Goal: Information Seeking & Learning: Learn about a topic

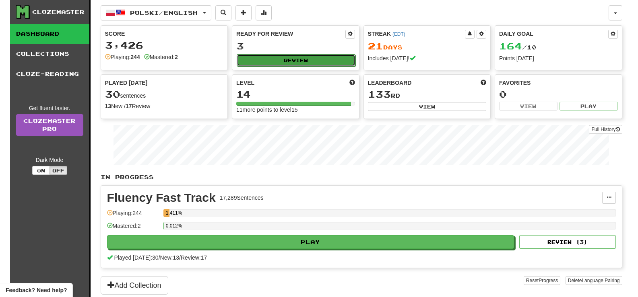
click at [303, 62] on button "Review" at bounding box center [296, 60] width 119 height 12
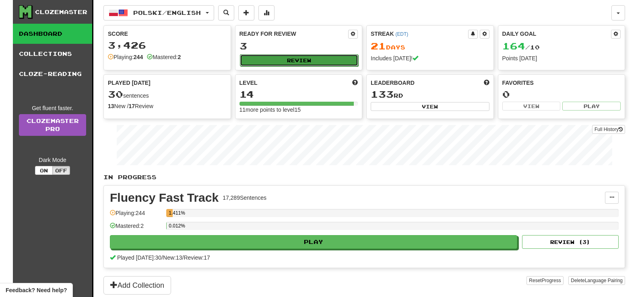
select select "**"
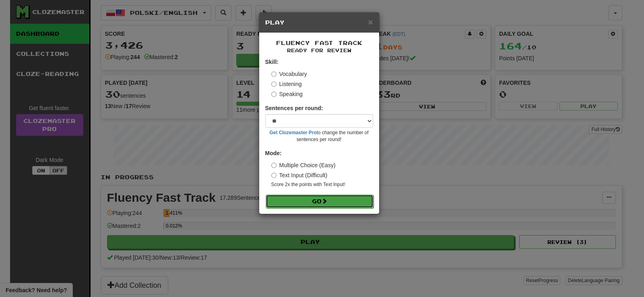
click at [311, 198] on button "Go" at bounding box center [320, 202] width 108 height 14
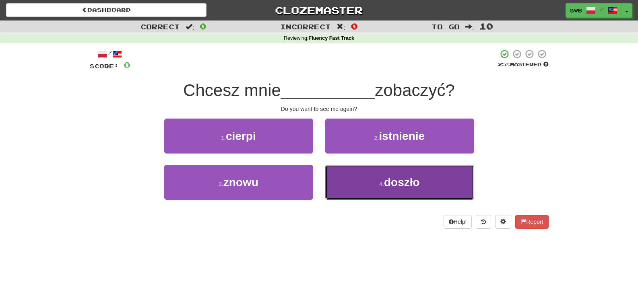
click at [376, 182] on button "4 . doszło" at bounding box center [399, 182] width 149 height 35
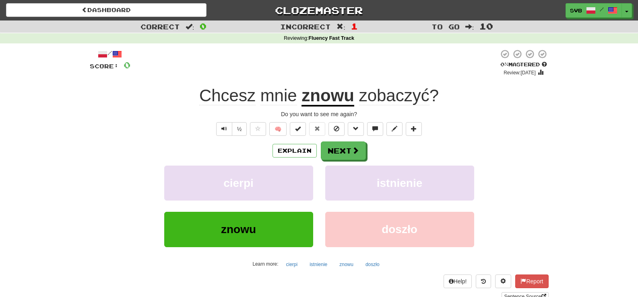
click at [336, 99] on u "znowu" at bounding box center [327, 96] width 53 height 21
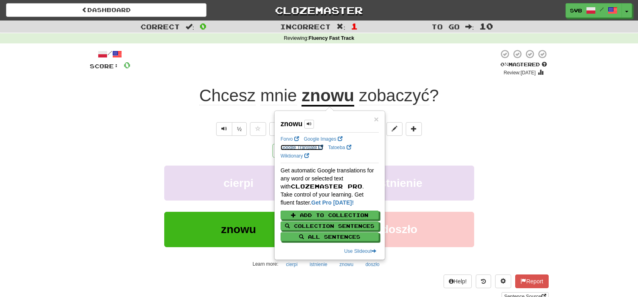
click at [297, 146] on link "Google Translate" at bounding box center [302, 148] width 43 height 6
click at [194, 158] on div "Explain Next" at bounding box center [319, 151] width 459 height 19
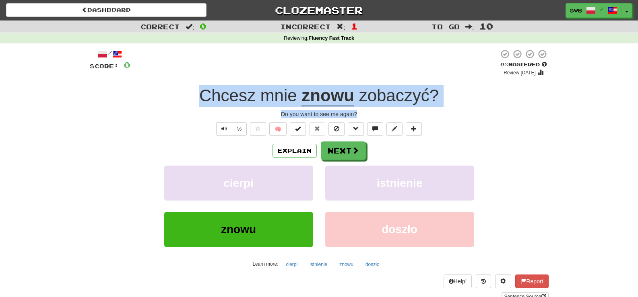
drag, startPoint x: 195, startPoint y: 93, endPoint x: 448, endPoint y: 113, distance: 253.6
click at [448, 113] on div "/ Score: 0 0 % Mastered Review: 2025-09-14 Chcesz mnie znowu zobaczyć ? Do you …" at bounding box center [319, 175] width 459 height 252
copy div "Chcesz mnie znowu zobaczyć ? Do you want to see me again?"
click at [352, 147] on span at bounding box center [355, 150] width 7 height 7
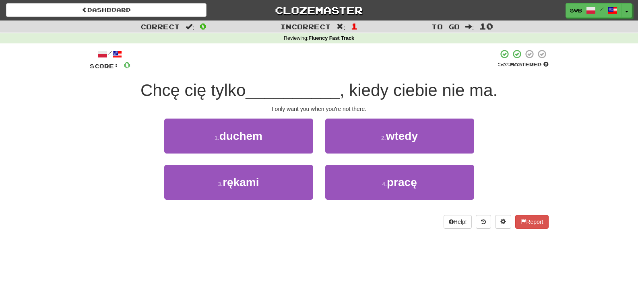
click at [379, 113] on div "/ Score: 0 50 % Mastered Chcę cię tylko __________ , kiedy ciebie nie ma. I onl…" at bounding box center [319, 139] width 459 height 180
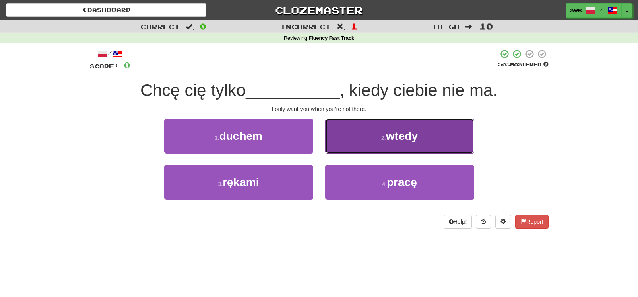
click at [394, 133] on span "wtedy" at bounding box center [402, 136] width 32 height 12
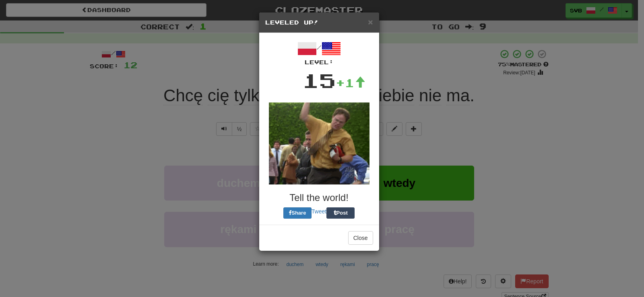
click at [166, 136] on div "× Leveled Up! / Level: 15 +1 Tell the world! Share Tweet Post Close" at bounding box center [322, 148] width 644 height 297
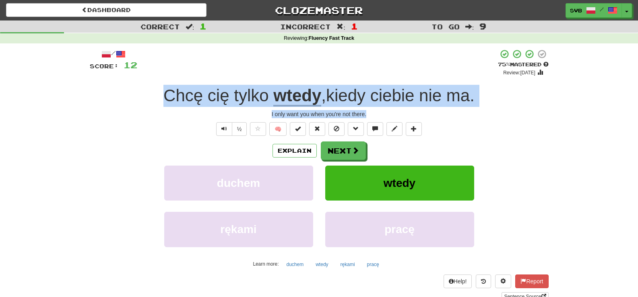
drag, startPoint x: 159, startPoint y: 94, endPoint x: 421, endPoint y: 116, distance: 263.0
click at [421, 116] on div "/ Score: 12 + 12 75 % Mastered Review: 2025-10-14 Chcę cię tylko wtedy , kiedy …" at bounding box center [319, 175] width 459 height 252
copy div "Chcę cię tylko wtedy , kiedy ciebie nie ma . I only want you when you're not th…"
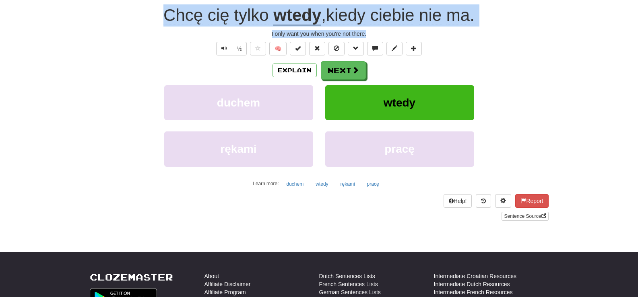
click at [300, 19] on u "wtedy" at bounding box center [297, 16] width 48 height 21
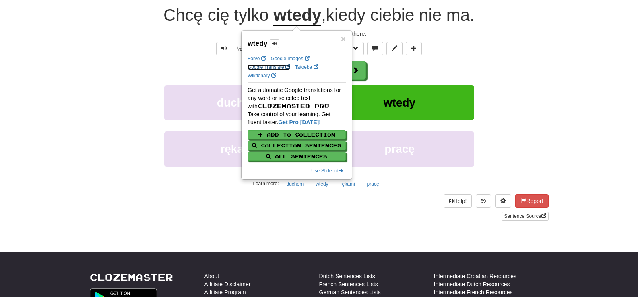
click at [256, 67] on link "Google Translate" at bounding box center [269, 67] width 43 height 6
click at [453, 62] on div "Explain Next" at bounding box center [319, 70] width 459 height 19
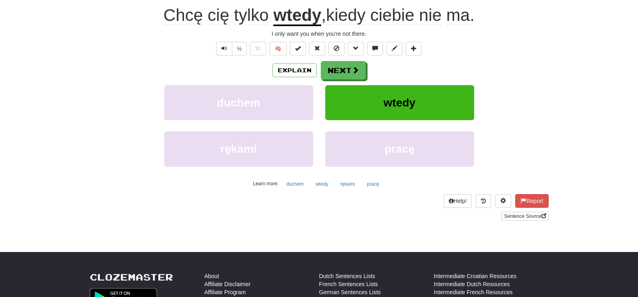
click at [245, 11] on span "tylko" at bounding box center [251, 15] width 35 height 19
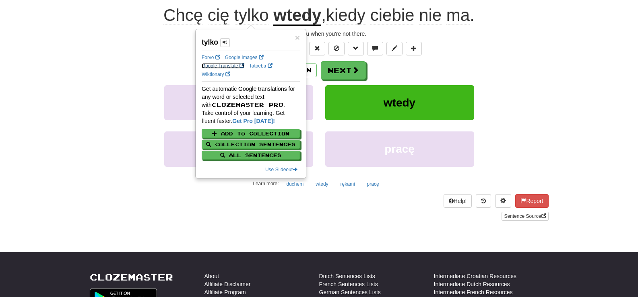
click at [217, 65] on link "Google Translate" at bounding box center [223, 66] width 43 height 6
click at [350, 72] on button "Next" at bounding box center [343, 71] width 45 height 19
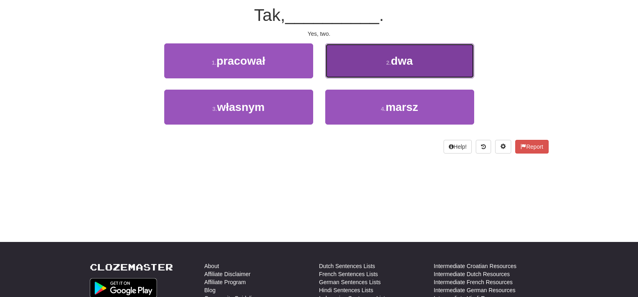
click at [391, 62] on small "2 ." at bounding box center [388, 63] width 5 height 6
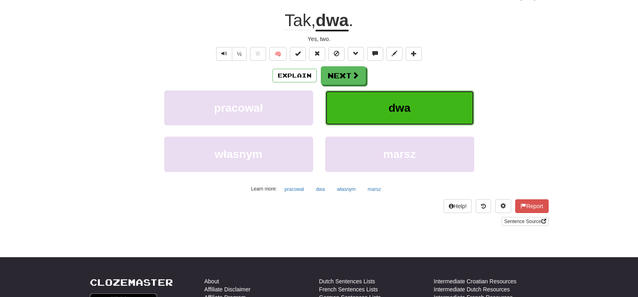
scroll to position [80, 0]
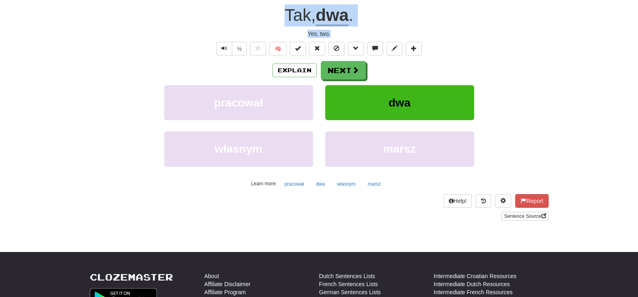
drag, startPoint x: 278, startPoint y: 14, endPoint x: 365, endPoint y: 32, distance: 88.8
click at [365, 32] on div "/ Score: 24 + 12 75 % Mastered Review: 2025-10-14 Tak , dwa . Yes, two. ½ 🧠 Exp…" at bounding box center [319, 95] width 459 height 252
copy div "Tak , dwa . Yes, two."
click at [360, 67] on button "Next" at bounding box center [343, 71] width 45 height 19
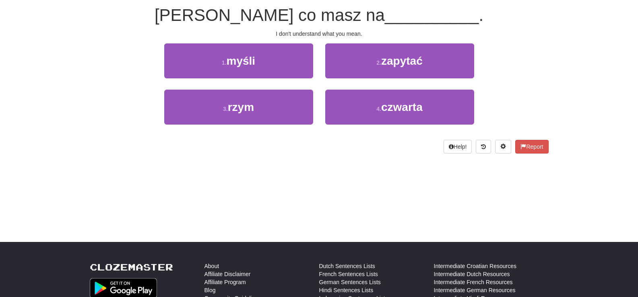
click at [386, 33] on div "I don't understand what you mean." at bounding box center [319, 34] width 459 height 8
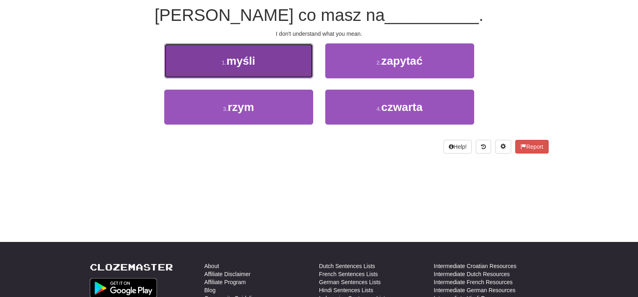
click at [256, 62] on span "myśli" at bounding box center [241, 61] width 29 height 12
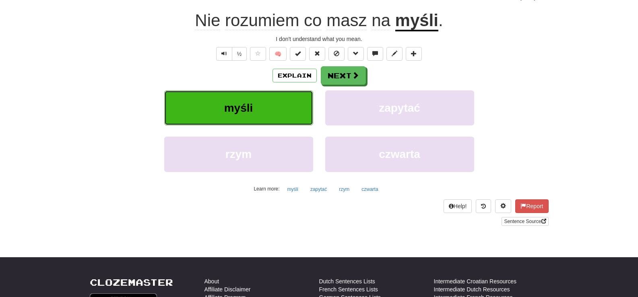
scroll to position [80, 0]
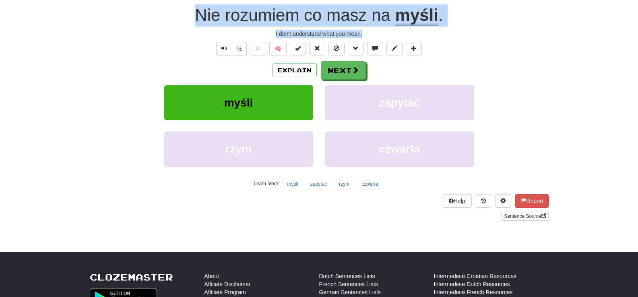
drag, startPoint x: 190, startPoint y: 15, endPoint x: 429, endPoint y: 36, distance: 240.8
click at [429, 36] on div "/ Score: 36 + 12 75 % Mastered Review: 2025-10-14 Nie rozumiem co masz na myśli…" at bounding box center [319, 95] width 459 height 252
copy div "Nie rozumiem co masz na myśli . I don't understand what you mean."
click at [347, 68] on button "Next" at bounding box center [343, 71] width 45 height 19
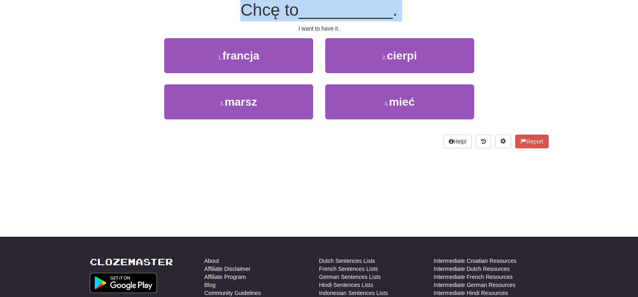
scroll to position [75, 0]
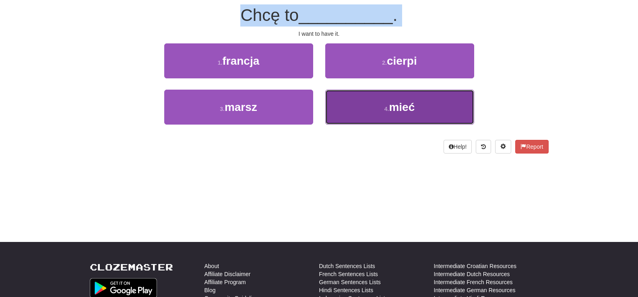
click at [405, 106] on span "mieć" at bounding box center [402, 107] width 26 height 12
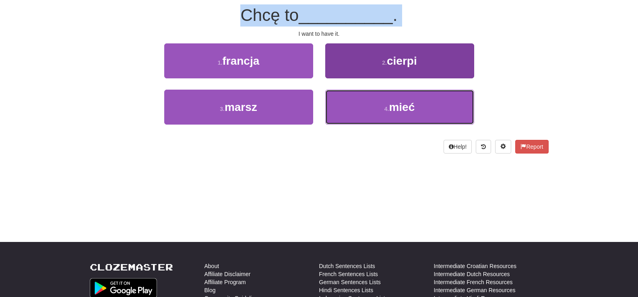
scroll to position [80, 0]
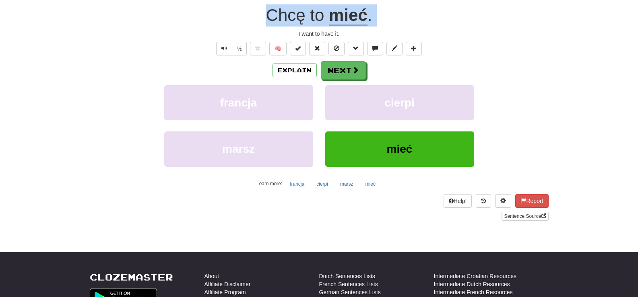
click at [251, 16] on div "Chcę to mieć ." at bounding box center [319, 15] width 459 height 22
click at [295, 32] on div "I want to have it." at bounding box center [319, 34] width 459 height 8
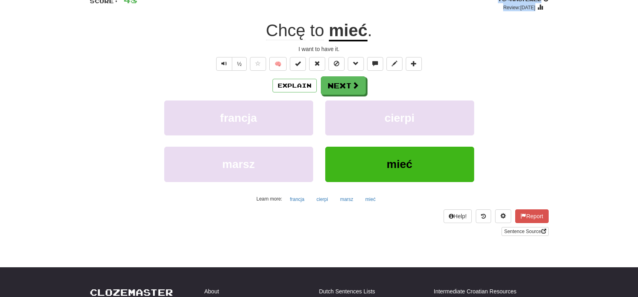
scroll to position [30, 0]
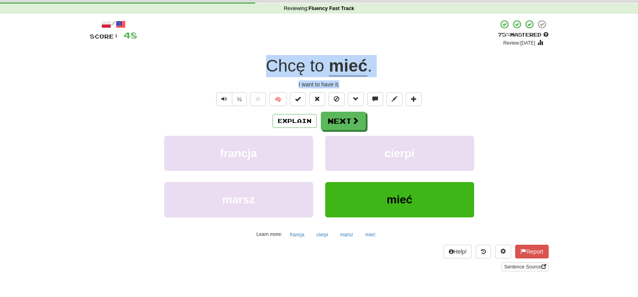
drag, startPoint x: 260, startPoint y: 19, endPoint x: 356, endPoint y: 86, distance: 117.4
click at [356, 86] on div "/ Score: 48 + 12 75 % Mastered Review: 2025-10-14 Chcę to mieć . I want to have…" at bounding box center [319, 145] width 459 height 252
copy div "Chcę to mieć . I want to have it."
click at [340, 124] on button "Next" at bounding box center [343, 121] width 45 height 19
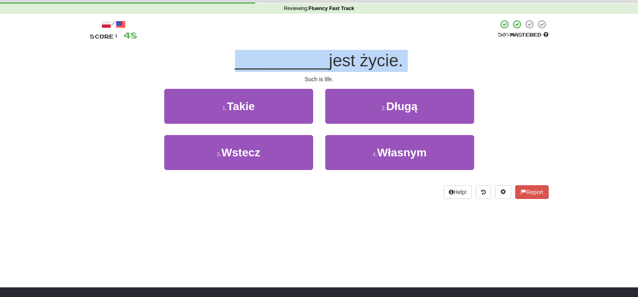
click at [421, 57] on div "__________ jest życie." at bounding box center [319, 61] width 459 height 22
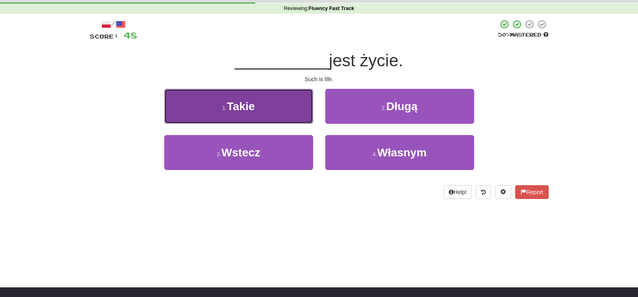
click at [249, 108] on span "Takie" at bounding box center [241, 106] width 28 height 12
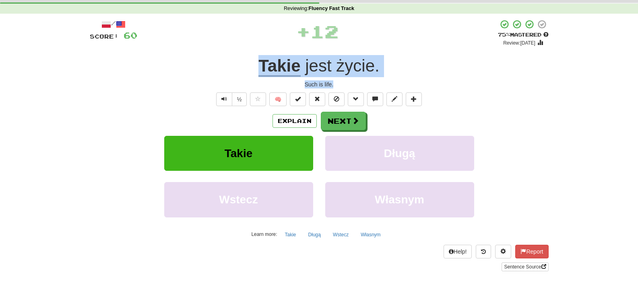
drag, startPoint x: 250, startPoint y: 65, endPoint x: 364, endPoint y: 82, distance: 116.0
click at [364, 82] on div "/ Score: 60 + 12 75 % Mastered Review: 2025-10-14 Takie jest życie . Such is li…" at bounding box center [319, 145] width 459 height 252
copy div "Takie jest życie . Such is life."
click at [223, 102] on span "Text-to-speech controls" at bounding box center [224, 99] width 6 height 6
click at [237, 101] on button "½" at bounding box center [239, 100] width 15 height 14
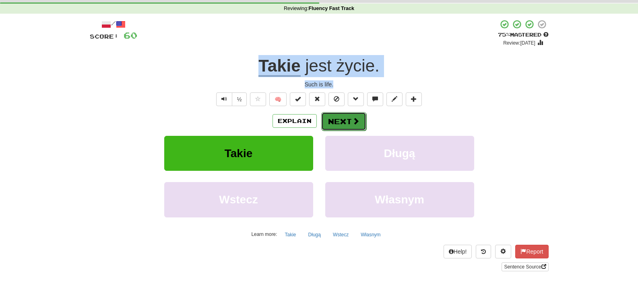
click at [349, 124] on button "Next" at bounding box center [343, 121] width 45 height 19
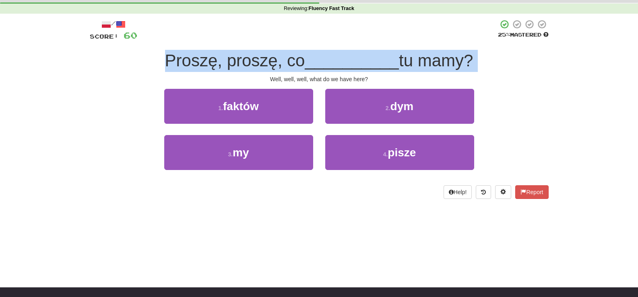
click at [212, 76] on div "Well, well, well, what do we have here?" at bounding box center [319, 79] width 459 height 8
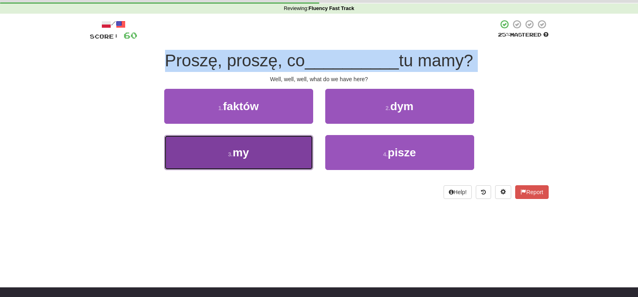
click at [250, 152] on button "3 . my" at bounding box center [238, 152] width 149 height 35
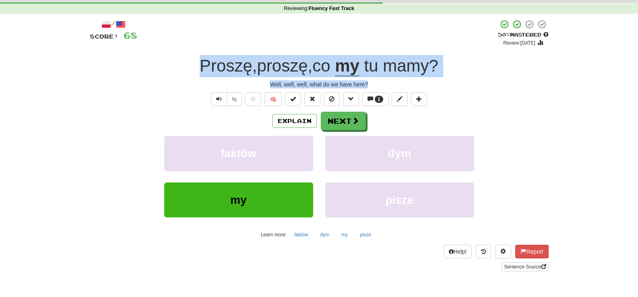
drag, startPoint x: 185, startPoint y: 65, endPoint x: 441, endPoint y: 79, distance: 256.8
click at [441, 79] on div "/ Score: 68 + 8 50 % Mastered Review: 2025-09-24 Proszę , proszę , co my tu mam…" at bounding box center [319, 145] width 459 height 252
copy div "Proszę , proszę , co my tu mamy ? Well, well, well, what do we have here?"
click at [348, 120] on button "Next" at bounding box center [343, 121] width 45 height 19
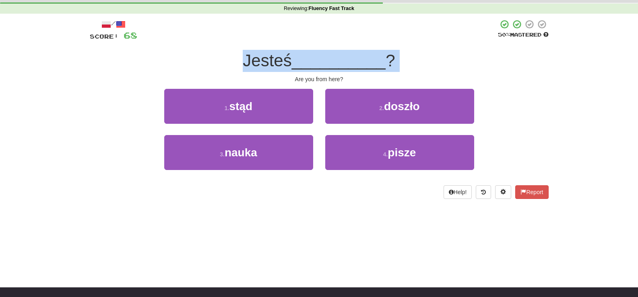
click at [436, 58] on div "Jesteś __________ ?" at bounding box center [319, 61] width 459 height 22
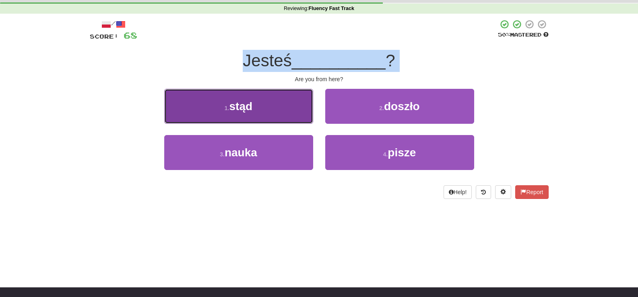
click at [254, 105] on button "1 . stąd" at bounding box center [238, 106] width 149 height 35
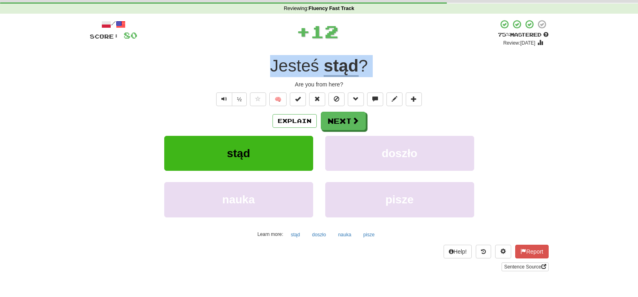
click at [261, 68] on div "Jesteś stąd ?" at bounding box center [319, 66] width 459 height 22
drag, startPoint x: 263, startPoint y: 66, endPoint x: 374, endPoint y: 83, distance: 111.9
click at [374, 83] on div "/ Score: 80 + 12 75 % Mastered Review: 2025-10-14 Jesteś stąd ? Are you from he…" at bounding box center [319, 145] width 459 height 252
copy div "Jesteś stąd ? Are you from here?"
click at [357, 118] on span at bounding box center [355, 121] width 7 height 7
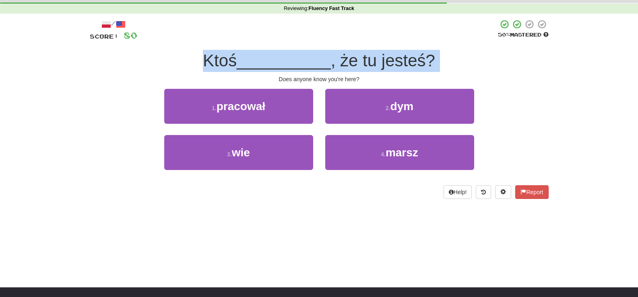
click at [247, 72] on div "/ Score: 80 50 % Mastered Ktoś __________ , że tu jesteś? Does anyone know you'…" at bounding box center [319, 109] width 459 height 180
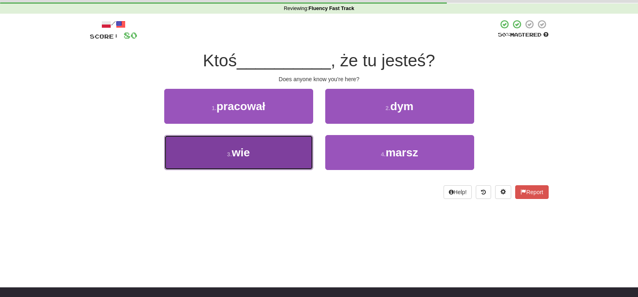
click at [256, 147] on button "3 . wie" at bounding box center [238, 152] width 149 height 35
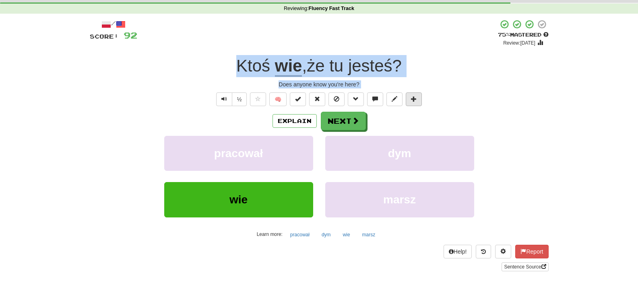
drag, startPoint x: 229, startPoint y: 61, endPoint x: 409, endPoint y: 95, distance: 182.4
click at [409, 95] on div "/ Score: 92 + 12 75 % Mastered Review: 2025-10-14 Ktoś wie , że tu jesteś ? Doe…" at bounding box center [319, 145] width 459 height 252
copy div "Ktoś wie , że tu jesteś ? Does anyone know you're here? ½ 🧠 Explain Next pracow…"
click at [256, 116] on div "Explain Next" at bounding box center [319, 121] width 459 height 19
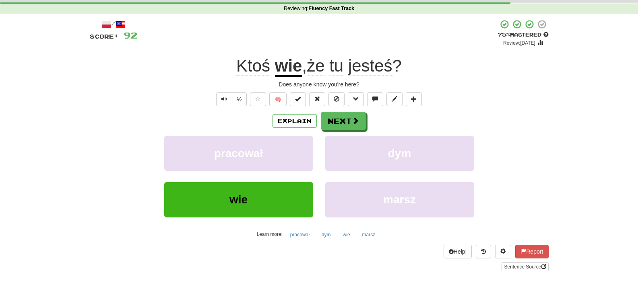
click at [293, 67] on u "wie" at bounding box center [288, 66] width 27 height 21
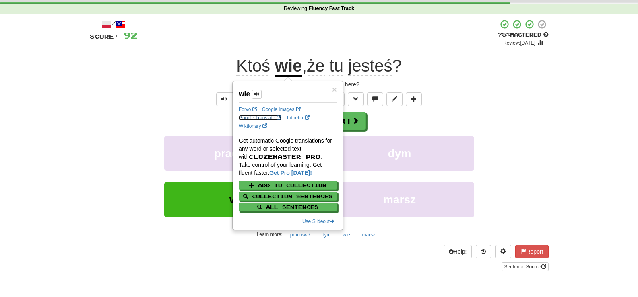
click at [249, 116] on link "Google Translate" at bounding box center [260, 118] width 43 height 6
click at [433, 63] on div "Ktoś wie , że tu jesteś ?" at bounding box center [319, 66] width 459 height 22
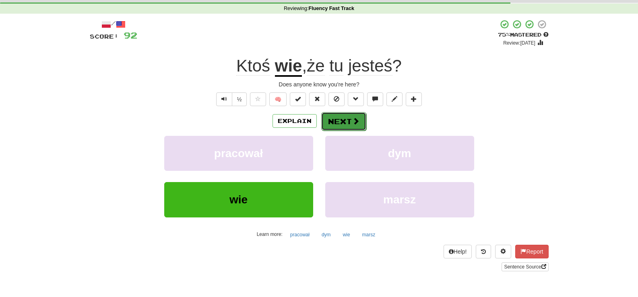
click at [339, 122] on button "Next" at bounding box center [343, 121] width 45 height 19
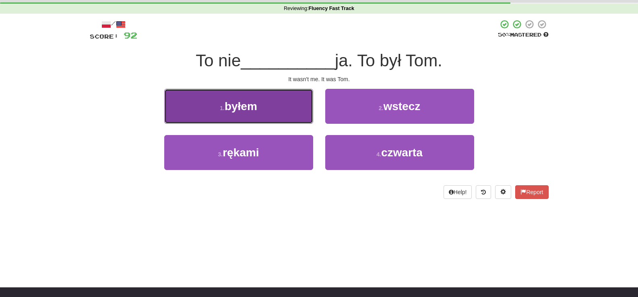
click at [264, 101] on button "1 . byłem" at bounding box center [238, 106] width 149 height 35
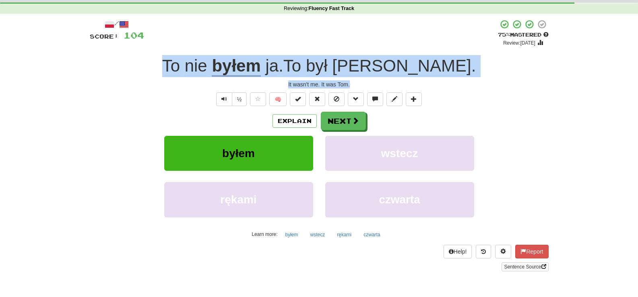
drag, startPoint x: 212, startPoint y: 64, endPoint x: 392, endPoint y: 86, distance: 181.7
click at [392, 86] on div "/ Score: 104 + 12 75 % Mastered Review: 2025-10-14 To nie byłem ja . To był Tom…" at bounding box center [319, 145] width 459 height 252
copy div "To nie byłem ja . To był Tom . It wasn't me. It was Tom."
click at [347, 120] on button "Next" at bounding box center [343, 121] width 45 height 19
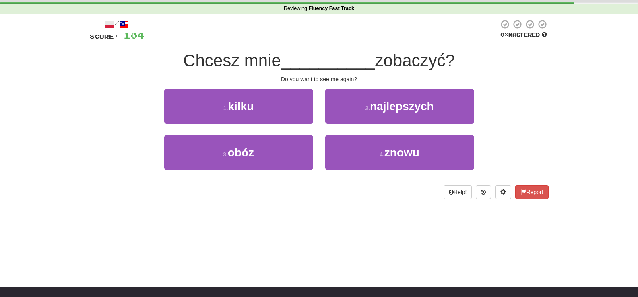
click at [396, 75] on div "Do you want to see me again?" at bounding box center [319, 79] width 459 height 8
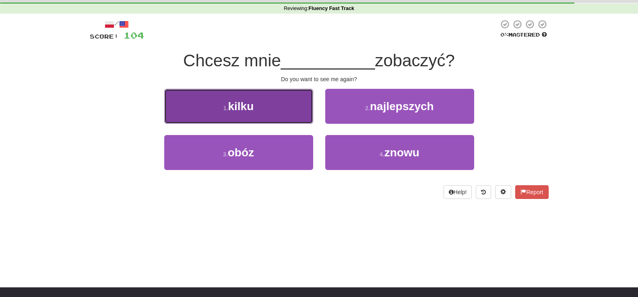
click at [260, 107] on button "1 . kilku" at bounding box center [238, 106] width 149 height 35
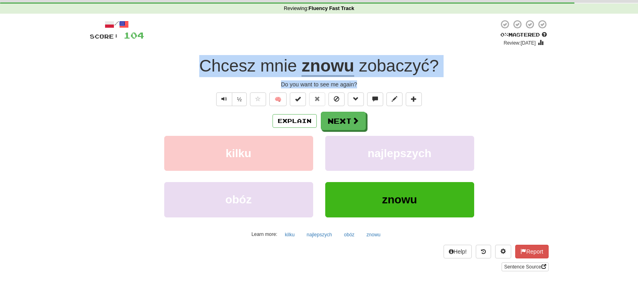
drag, startPoint x: 196, startPoint y: 64, endPoint x: 390, endPoint y: 86, distance: 196.0
click at [390, 86] on div "/ Score: 104 0 % Mastered Review: 2025-09-14 Chcesz mnie znowu zobaczyć ? Do yo…" at bounding box center [319, 145] width 459 height 252
click at [354, 122] on span at bounding box center [355, 121] width 7 height 7
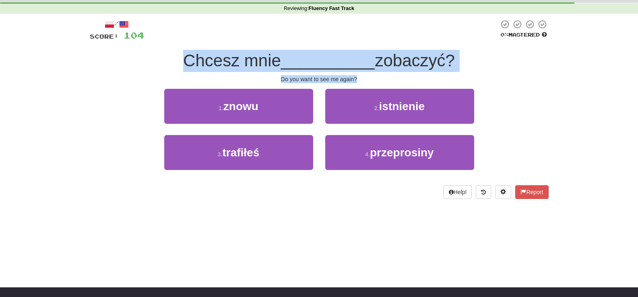
click at [262, 80] on div "Do you want to see me again?" at bounding box center [319, 79] width 459 height 8
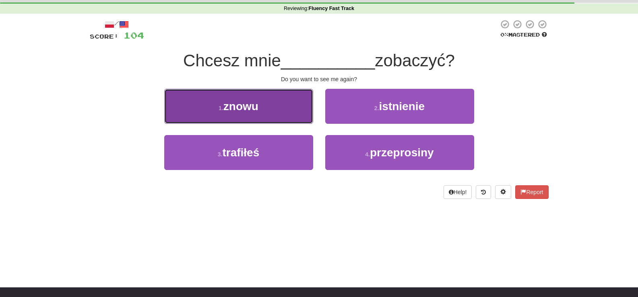
click at [273, 107] on button "1 . znowu" at bounding box center [238, 106] width 149 height 35
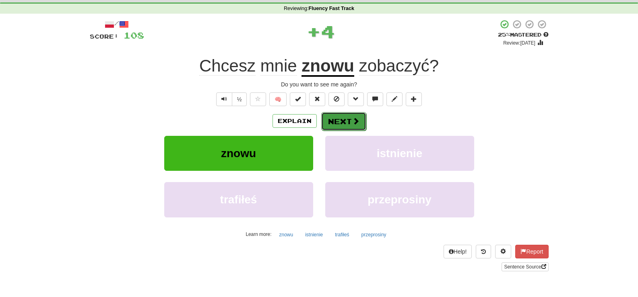
click at [355, 123] on span at bounding box center [355, 121] width 7 height 7
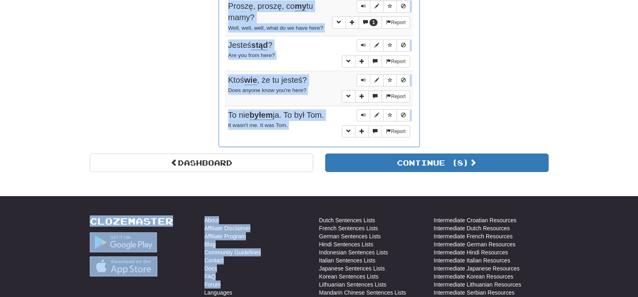
scroll to position [811, 0]
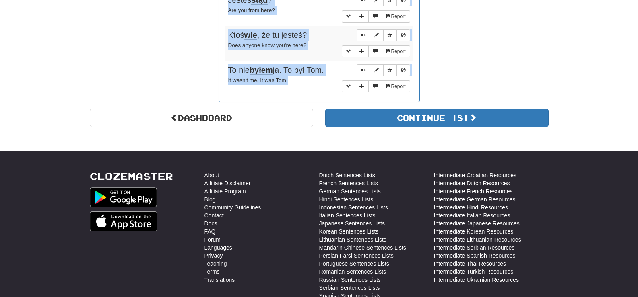
drag, startPoint x: 267, startPoint y: 62, endPoint x: 334, endPoint y: 91, distance: 72.5
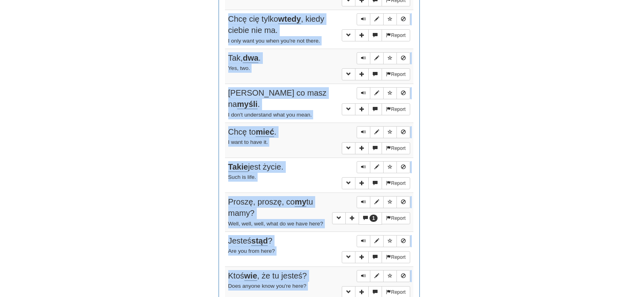
scroll to position [690, 0]
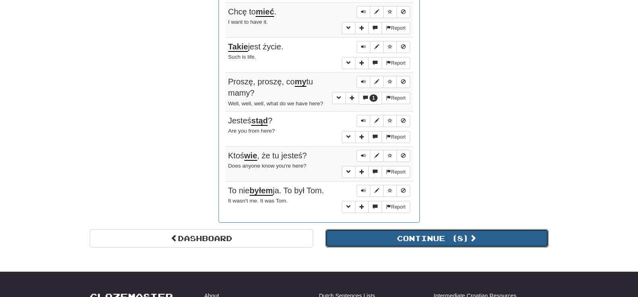
click at [426, 242] on button "Continue ( 8 )" at bounding box center [436, 238] width 223 height 19
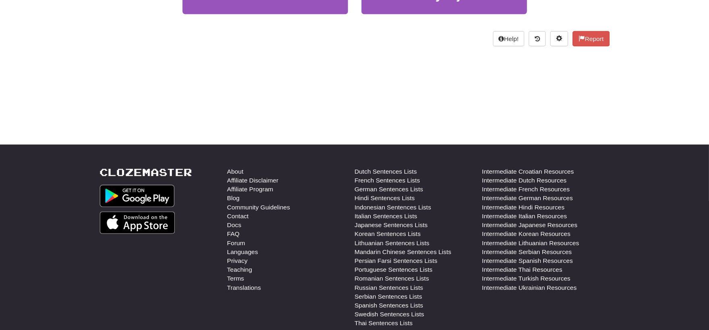
scroll to position [0, 0]
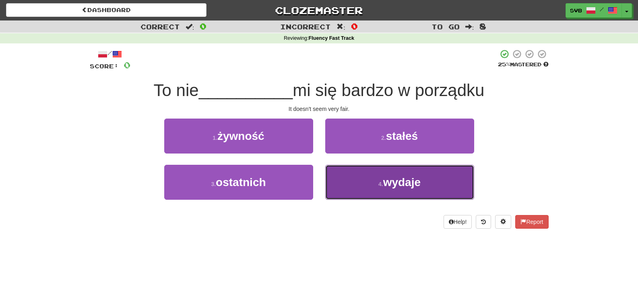
click at [402, 182] on span "wydaje" at bounding box center [401, 182] width 37 height 12
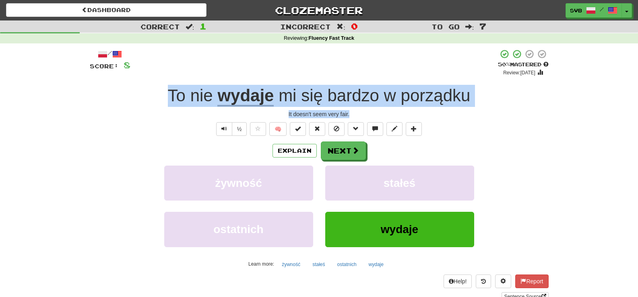
drag, startPoint x: 162, startPoint y: 96, endPoint x: 379, endPoint y: 117, distance: 218.0
click at [379, 117] on div "/ Score: 8 + 8 50 % Mastered Review: 2025-09-24 To nie wydaje mi się bardzo w p…" at bounding box center [319, 175] width 459 height 252
click at [360, 151] on button "Next" at bounding box center [343, 151] width 45 height 19
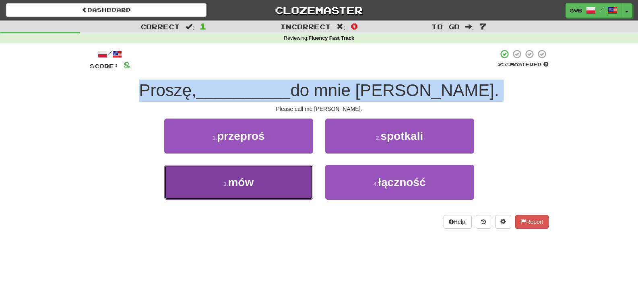
click at [242, 185] on span "mów" at bounding box center [241, 182] width 26 height 12
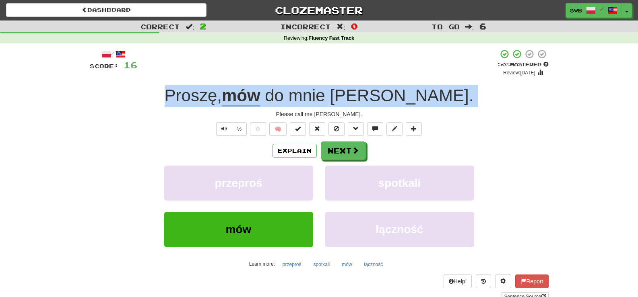
click at [261, 114] on div "Please call me Tom." at bounding box center [319, 114] width 459 height 8
drag, startPoint x: 205, startPoint y: 95, endPoint x: 367, endPoint y: 113, distance: 163.6
click at [367, 113] on div "/ Score: 16 + 8 50 % Mastered Review: 2025-09-24 Proszę , mów do mnie Tom . Ple…" at bounding box center [319, 175] width 459 height 252
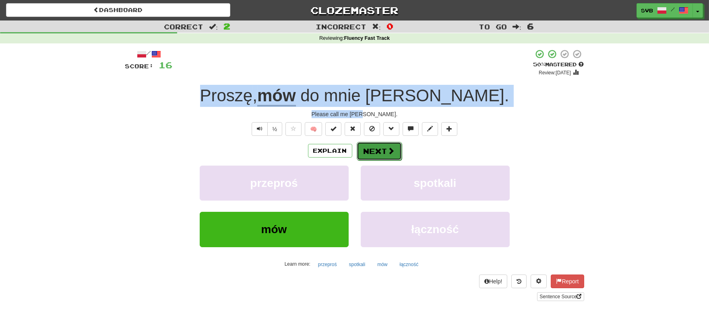
click at [388, 148] on span at bounding box center [391, 150] width 7 height 7
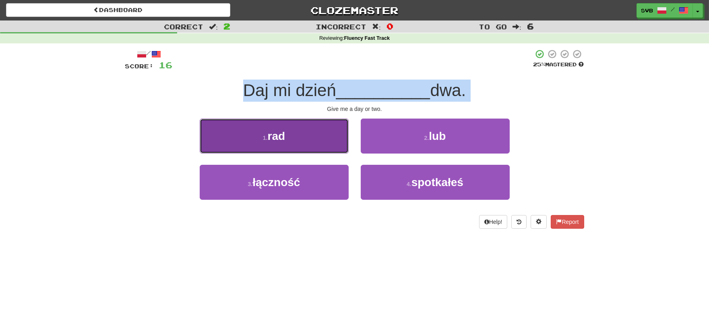
click at [306, 130] on button "1 . rad" at bounding box center [274, 136] width 149 height 35
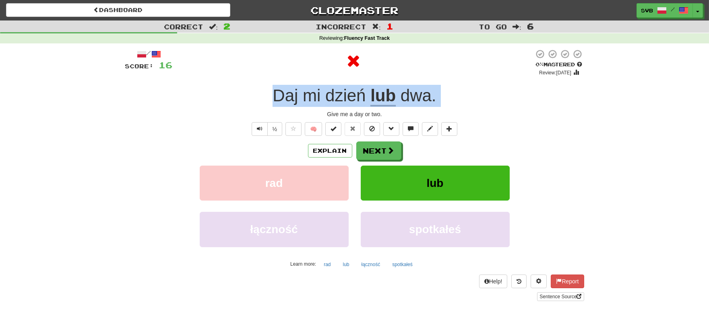
click at [255, 95] on div "Daj mi dzień lub dwa ." at bounding box center [354, 96] width 459 height 22
click at [318, 113] on div "Give me a day or two." at bounding box center [354, 114] width 459 height 8
drag, startPoint x: 270, startPoint y: 95, endPoint x: 416, endPoint y: 111, distance: 146.6
click at [416, 111] on div "/ Score: 16 0 % Mastered Review: 2025-09-14 Daj mi dzień lub dwa . Give me a da…" at bounding box center [354, 175] width 459 height 252
click at [376, 142] on button "Next" at bounding box center [379, 151] width 45 height 19
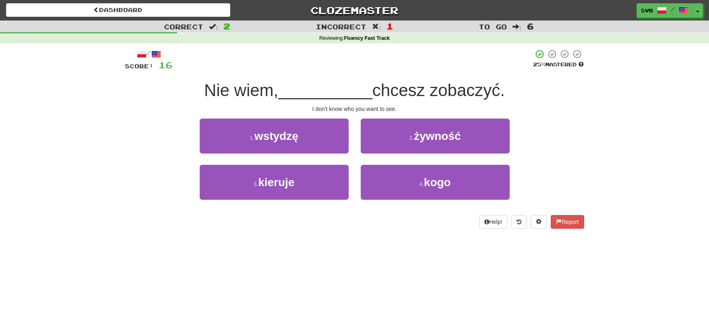
click at [421, 103] on div "/ Score: 16 25 % Mastered Nie wiem, __________ chcesz zobaczyć. I don't know wh…" at bounding box center [354, 139] width 459 height 180
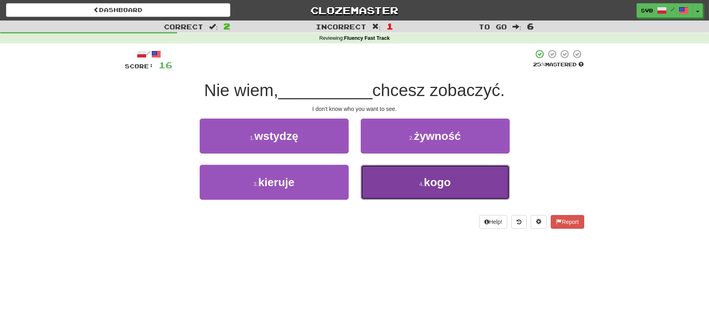
click at [429, 184] on span "kogo" at bounding box center [437, 182] width 27 height 12
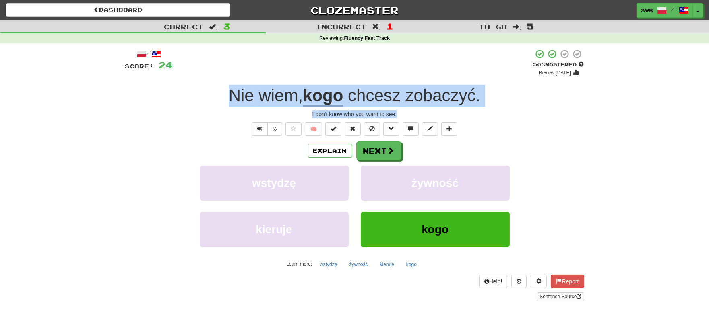
drag, startPoint x: 219, startPoint y: 94, endPoint x: 470, endPoint y: 115, distance: 251.6
click at [470, 115] on div "/ Score: 24 + 8 50 % Mastered Review: 2025-09-24 Nie wiem , kogo chcesz zobaczy…" at bounding box center [354, 175] width 459 height 252
click at [390, 152] on span at bounding box center [391, 150] width 7 height 7
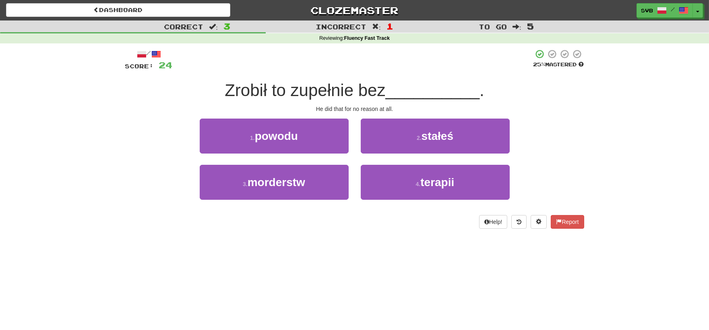
click at [404, 111] on div "He did that for no reason at all." at bounding box center [354, 109] width 459 height 8
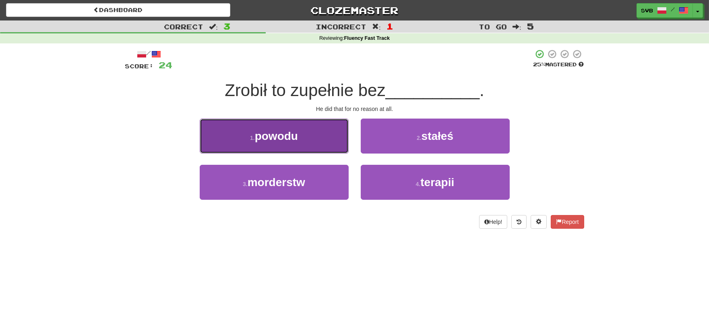
click at [311, 138] on button "1 . powodu" at bounding box center [274, 136] width 149 height 35
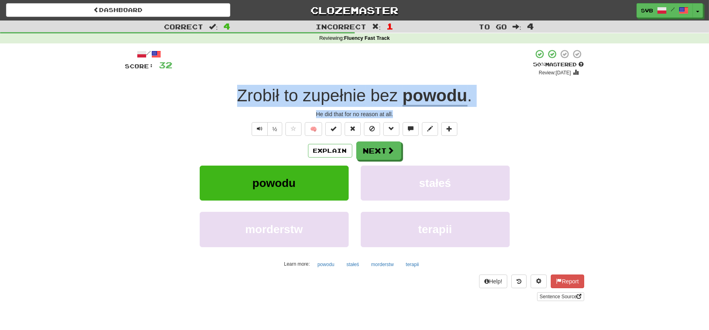
drag, startPoint x: 228, startPoint y: 91, endPoint x: 496, endPoint y: 115, distance: 268.7
click at [496, 115] on div "/ Score: 32 + 8 50 % Mastered Review: 2025-09-24 Zrobił to zupełnie bez powodu …" at bounding box center [354, 175] width 459 height 252
click at [396, 151] on button "Next" at bounding box center [379, 151] width 45 height 19
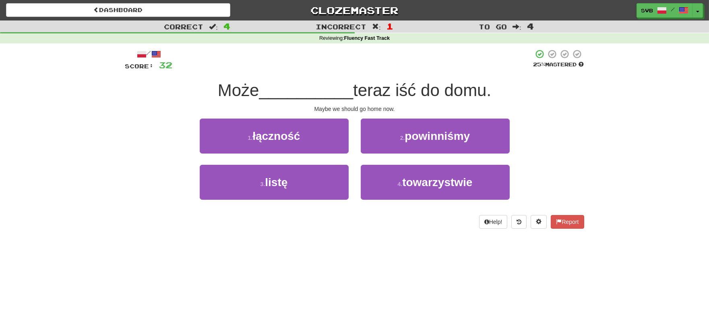
click at [236, 114] on div "/ Score: 32 25 % Mastered Może __________ teraz iść do domu. Maybe we should go…" at bounding box center [354, 139] width 459 height 180
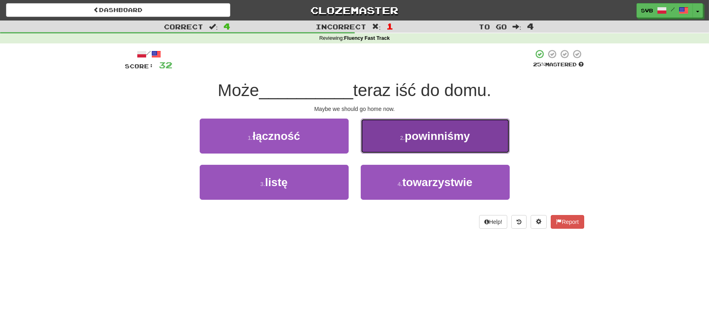
click at [449, 134] on span "powinniśmy" at bounding box center [437, 136] width 65 height 12
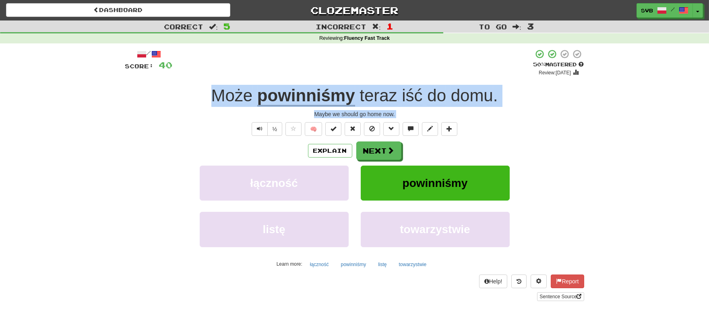
drag, startPoint x: 208, startPoint y: 93, endPoint x: 504, endPoint y: 130, distance: 298.5
click at [504, 130] on div "/ Score: 40 + 8 50 % Mastered Review: 2025-09-24 Może powinniśmy teraz iść do d…" at bounding box center [354, 175] width 459 height 252
click at [377, 149] on button "Next" at bounding box center [379, 151] width 45 height 19
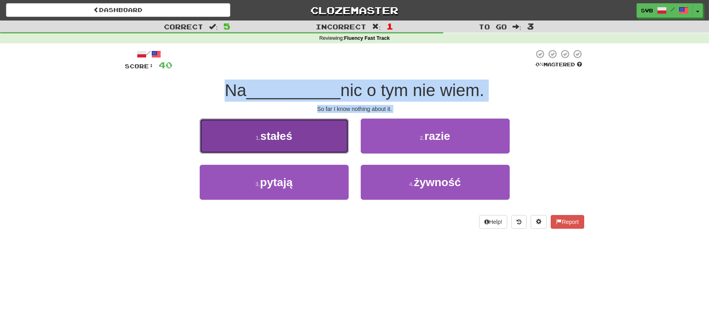
click at [281, 137] on span "stałeś" at bounding box center [276, 136] width 32 height 12
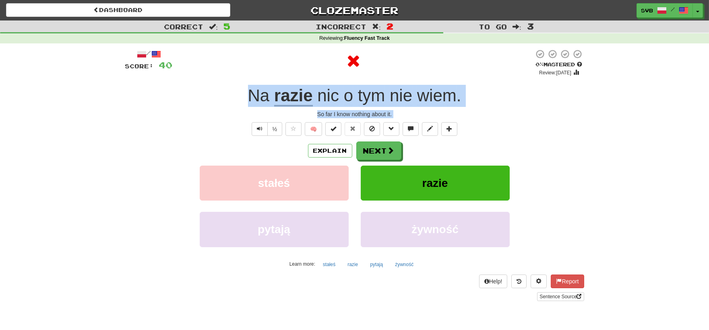
click at [224, 97] on div "Na razie nic o tym nie wiem ." at bounding box center [354, 96] width 459 height 22
drag, startPoint x: 224, startPoint y: 97, endPoint x: 508, endPoint y: 117, distance: 284.0
click at [508, 117] on div "/ Score: 40 0 % Mastered Review: 2025-09-14 Na razie nic o tym nie wiem . So fa…" at bounding box center [354, 175] width 459 height 252
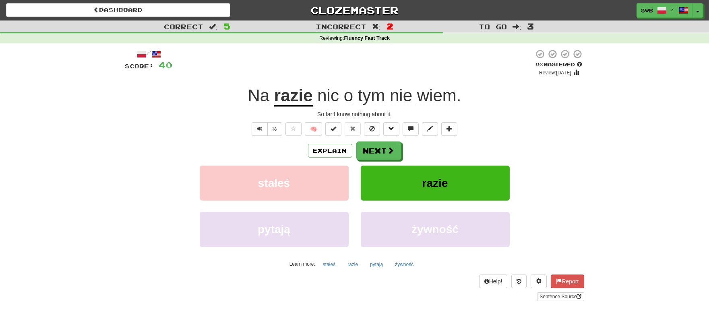
click at [244, 147] on div "Explain Next" at bounding box center [354, 151] width 459 height 19
drag, startPoint x: 248, startPoint y: 92, endPoint x: 312, endPoint y: 94, distance: 63.6
click at [311, 96] on span "Na razie nic o tym nie wiem ." at bounding box center [354, 96] width 213 height 21
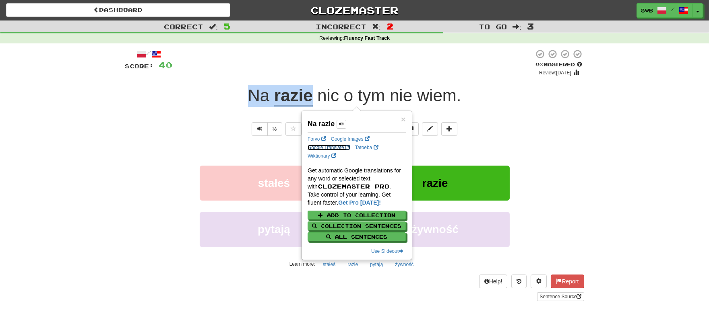
click at [319, 148] on link "Google Translate" at bounding box center [329, 148] width 43 height 6
click at [502, 119] on div "/ Score: 40 0 % Mastered Review: 2025-09-14 Na razie nic o tym nie wiem . So fa…" at bounding box center [354, 175] width 459 height 252
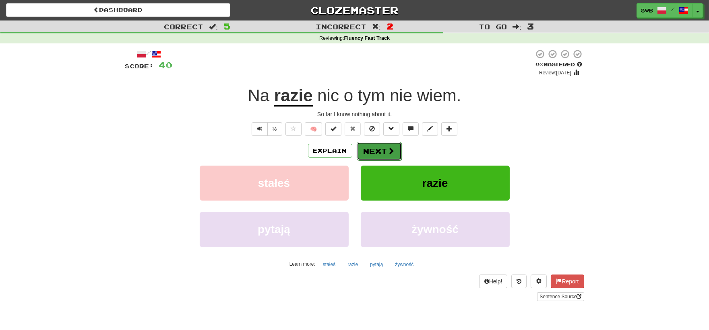
click at [381, 150] on button "Next" at bounding box center [379, 151] width 45 height 19
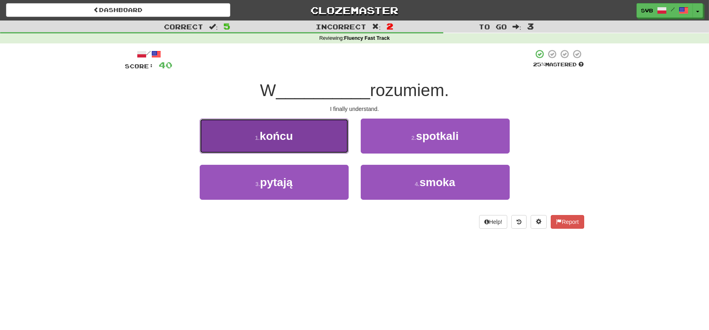
click at [293, 134] on span "końcu" at bounding box center [276, 136] width 33 height 12
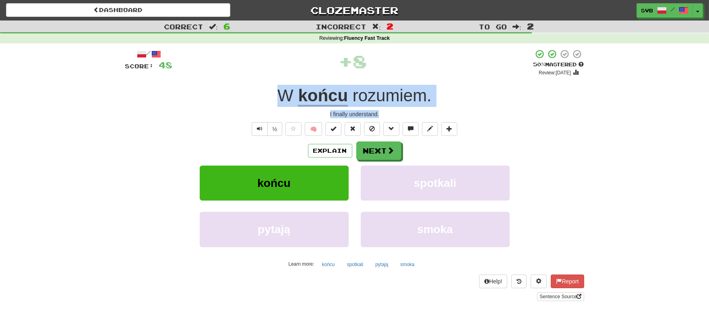
drag, startPoint x: 273, startPoint y: 97, endPoint x: 388, endPoint y: 117, distance: 116.9
click at [388, 117] on div "/ Score: 48 + 8 50 % Mastered Review: 2025-09-24 W końcu rozumiem . I finally u…" at bounding box center [354, 175] width 459 height 252
click at [382, 151] on button "Next" at bounding box center [379, 151] width 45 height 19
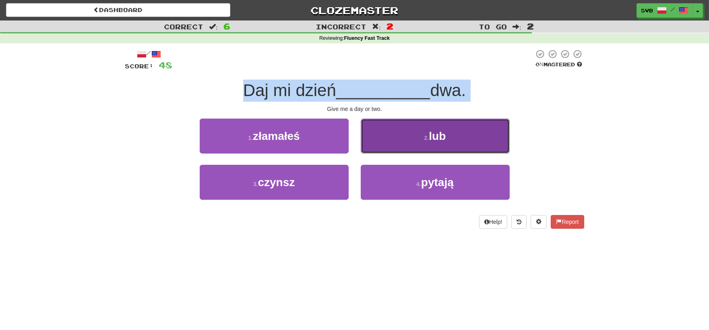
click at [439, 134] on span "lub" at bounding box center [437, 136] width 17 height 12
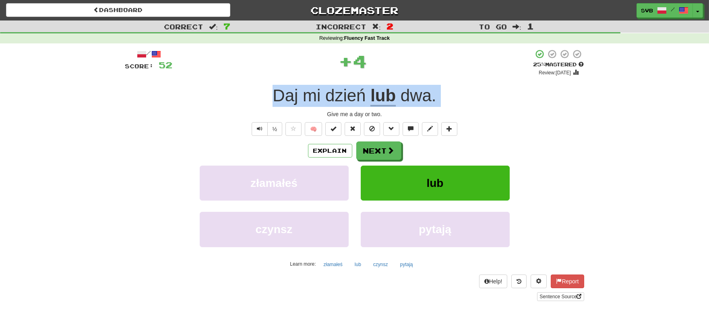
click at [260, 106] on div "Daj mi dzień lub dwa ." at bounding box center [354, 96] width 459 height 22
drag, startPoint x: 262, startPoint y: 95, endPoint x: 416, endPoint y: 120, distance: 155.7
click at [416, 120] on div "/ Score: 52 + 4 25 % Mastered Review: 2025-09-15 Daj mi dzień lub dwa . Give me…" at bounding box center [354, 175] width 459 height 252
click at [382, 155] on button "Next" at bounding box center [379, 151] width 45 height 19
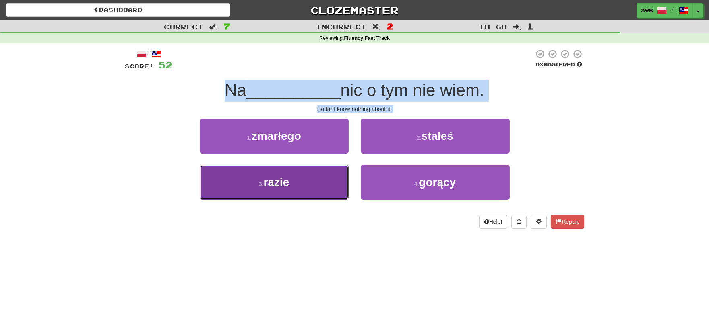
click at [289, 183] on span "razie" at bounding box center [276, 182] width 26 height 12
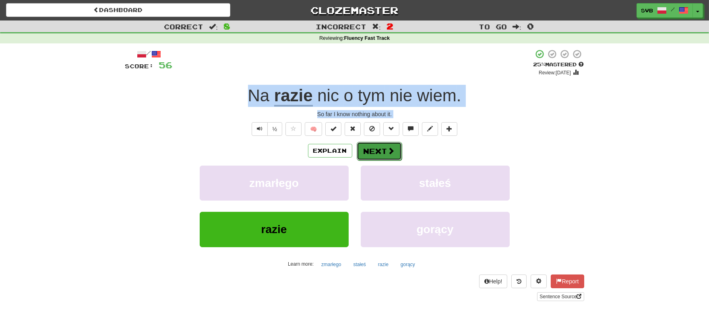
click at [392, 150] on span at bounding box center [391, 150] width 7 height 7
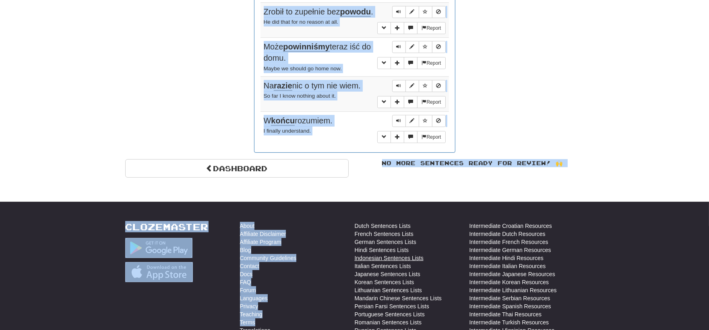
scroll to position [704, 0]
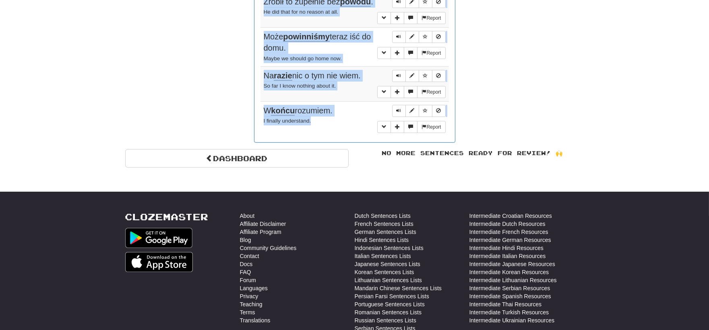
drag, startPoint x: 298, startPoint y: 167, endPoint x: 388, endPoint y: 134, distance: 95.6
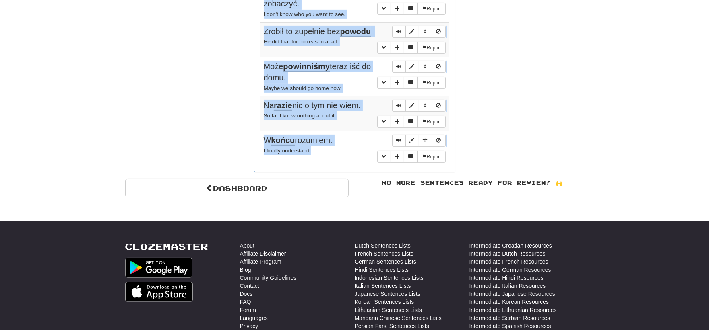
scroll to position [659, 0]
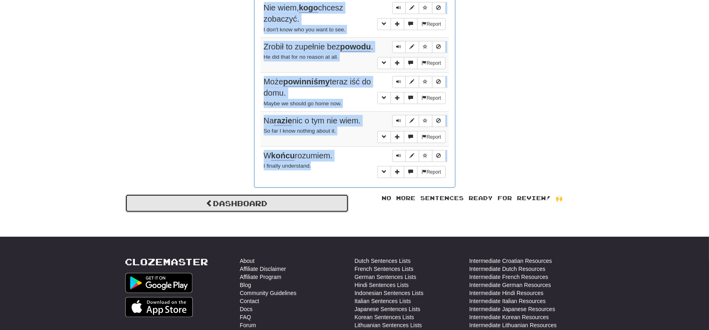
click at [273, 204] on link "Dashboard" at bounding box center [236, 203] width 223 height 19
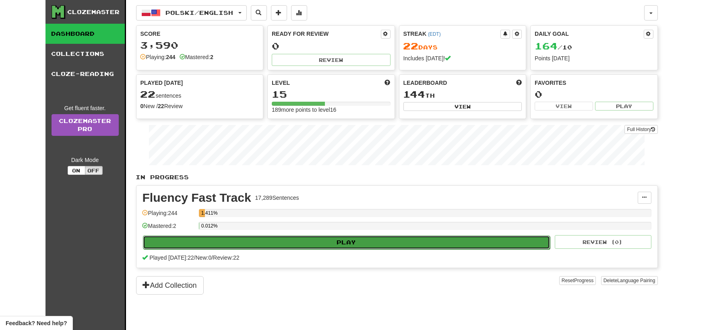
click at [310, 244] on button "Play" at bounding box center [346, 243] width 407 height 14
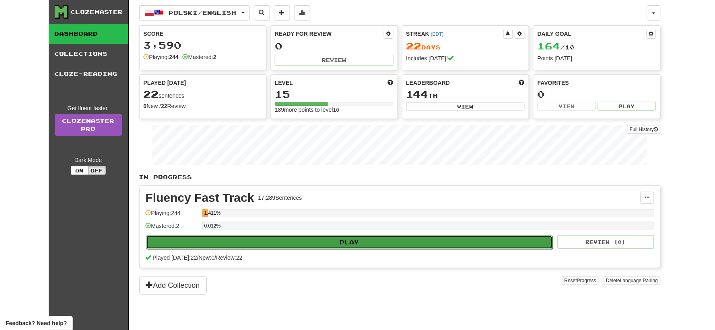
select select "**"
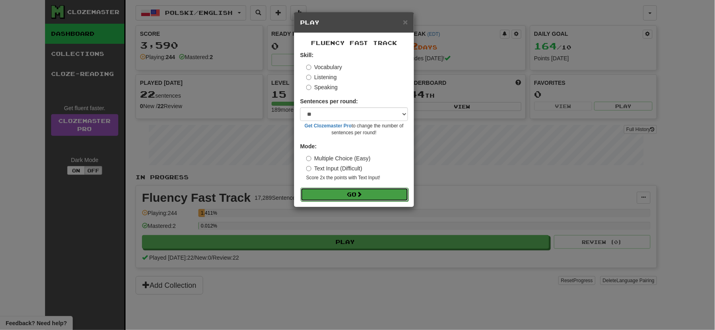
click at [373, 196] on button "Go" at bounding box center [355, 195] width 108 height 14
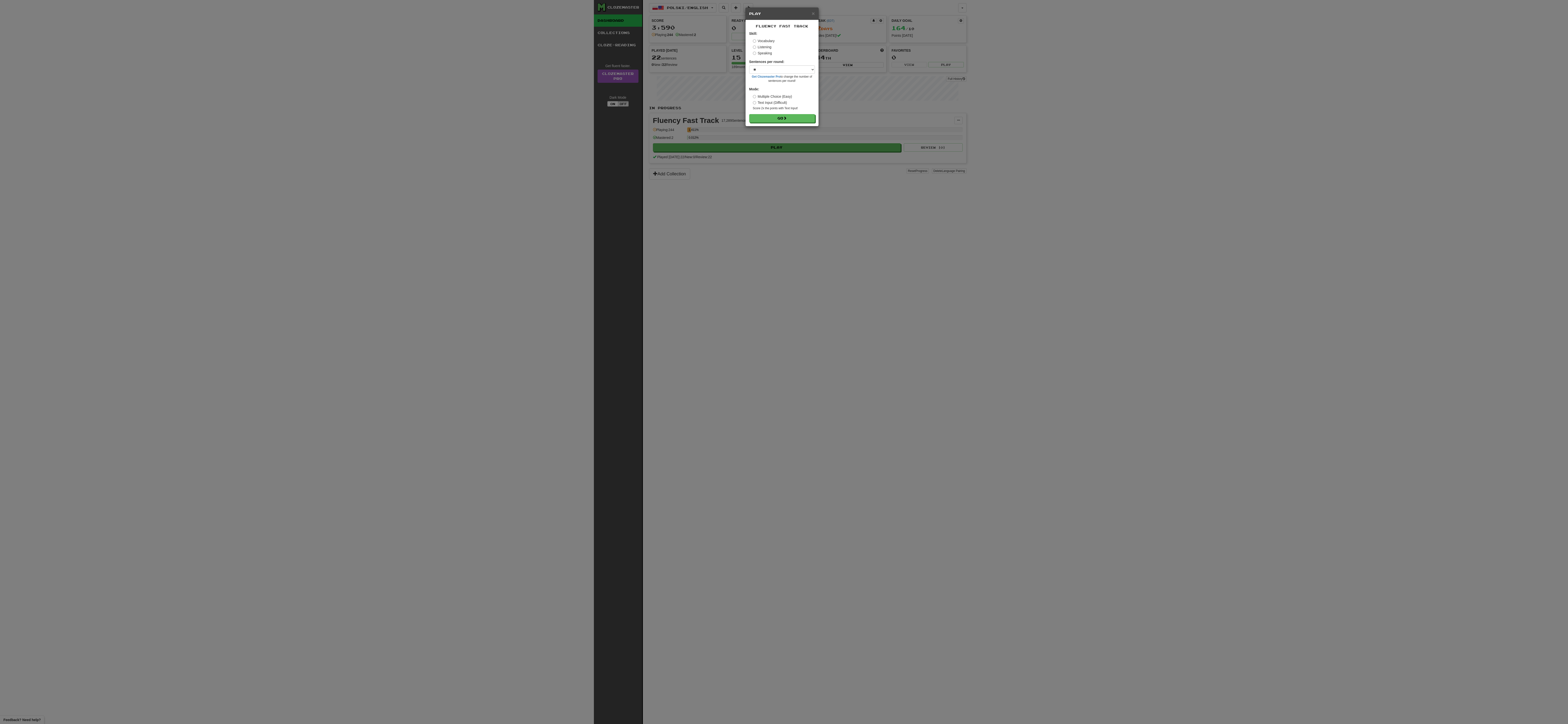
click at [431, 201] on div "× Play Fluency Fast Track Skill: Vocabulary Listening Speaking Sentences per ro…" at bounding box center [784, 362] width 1568 height 724
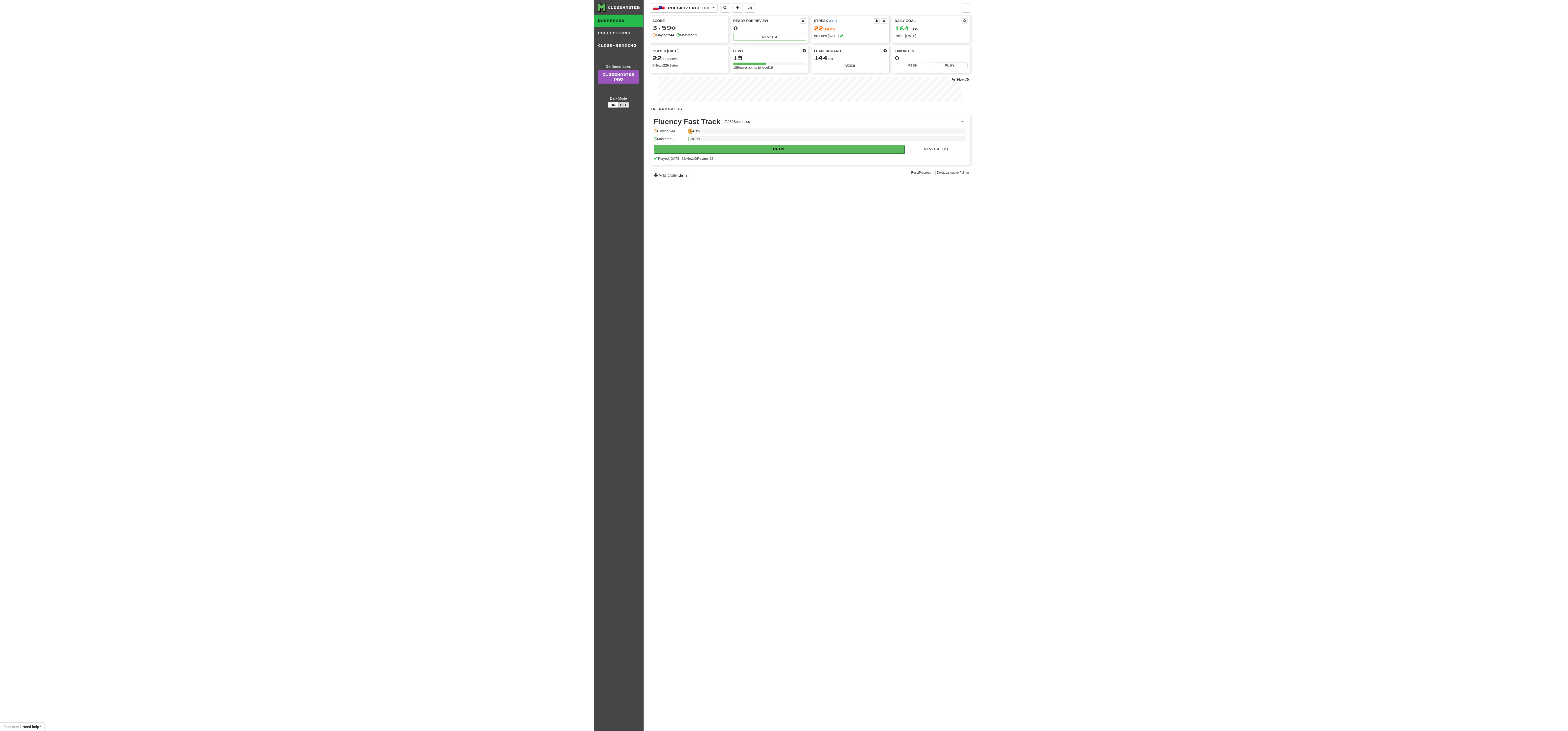
drag, startPoint x: 260, startPoint y: 305, endPoint x: 986, endPoint y: 380, distance: 729.9
click at [435, 203] on div "Clozemaster Dashboard Collections Cloze-Reading Get fluent faster. Clozemaster …" at bounding box center [784, 366] width 1568 height 731
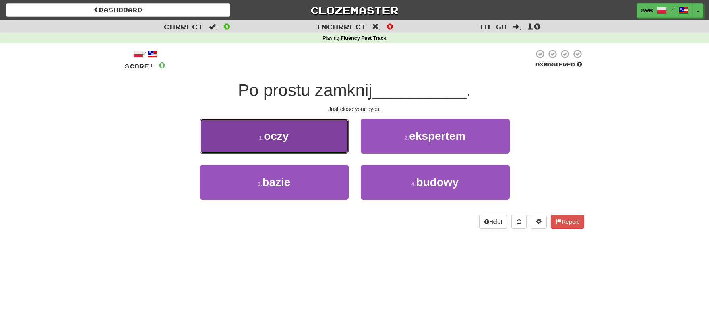
click at [288, 134] on span "oczy" at bounding box center [276, 136] width 25 height 12
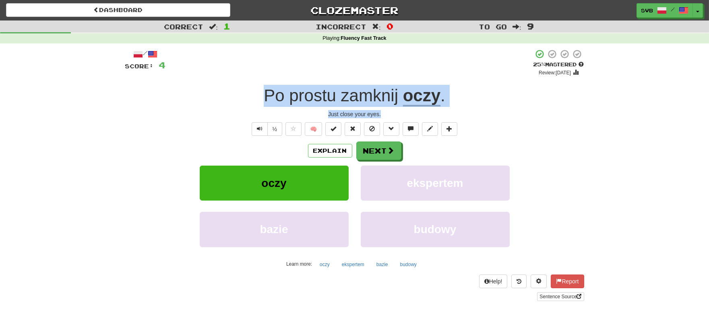
drag, startPoint x: 259, startPoint y: 95, endPoint x: 452, endPoint y: 113, distance: 193.2
click at [452, 113] on div "/ Score: 4 + 4 25 % Mastered Review: 2025-09-15 Po prostu zamknij oczy . Just c…" at bounding box center [354, 175] width 459 height 252
copy div "Po prostu zamknij oczy . Just close your eyes."
click at [385, 147] on button "Next" at bounding box center [379, 151] width 45 height 19
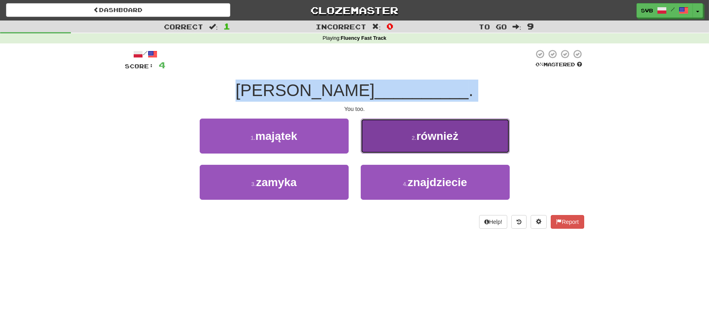
click at [434, 137] on span "również" at bounding box center [437, 136] width 42 height 12
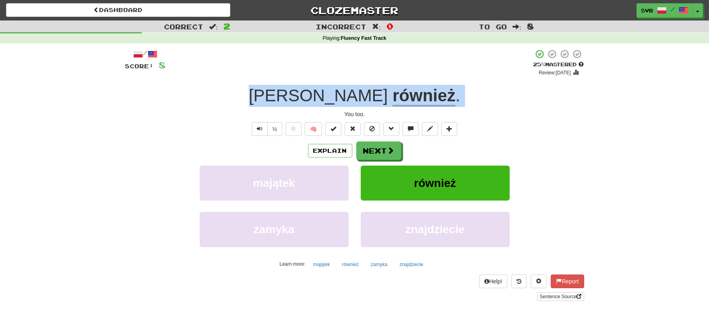
click at [340, 113] on div "You too." at bounding box center [354, 114] width 459 height 8
drag, startPoint x: 298, startPoint y: 100, endPoint x: 408, endPoint y: 113, distance: 110.2
click at [408, 113] on div "/ Score: 8 + 4 25 % Mastered Review: 2025-09-15 Ty również . You too. ½ 🧠 Expla…" at bounding box center [354, 175] width 459 height 252
copy div "Ty również . You too."
click at [390, 152] on span at bounding box center [391, 150] width 7 height 7
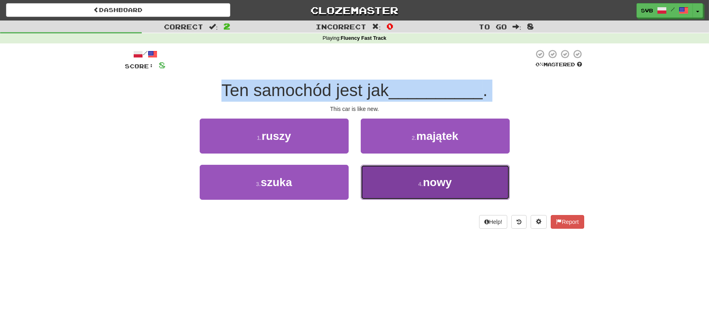
click at [432, 182] on span "nowy" at bounding box center [437, 182] width 29 height 12
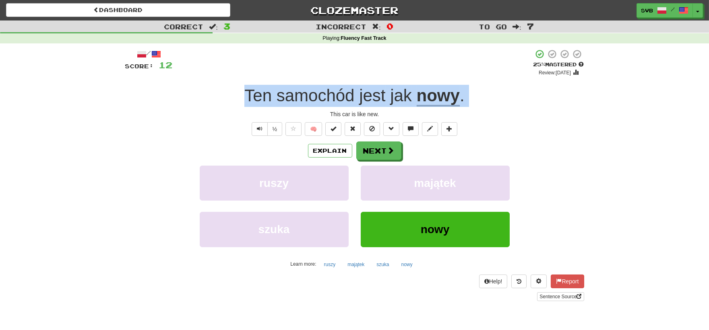
click at [308, 118] on div "This car is like new." at bounding box center [354, 114] width 459 height 8
drag, startPoint x: 239, startPoint y: 96, endPoint x: 474, endPoint y: 114, distance: 235.0
click at [474, 114] on div "/ Score: 12 + 4 25 % Mastered Review: 2025-09-15 Ten samochód jest jak nowy . T…" at bounding box center [354, 175] width 459 height 252
copy div "Ten samochód jest jak nowy . This car is like new."
click at [385, 150] on button "Next" at bounding box center [379, 151] width 45 height 19
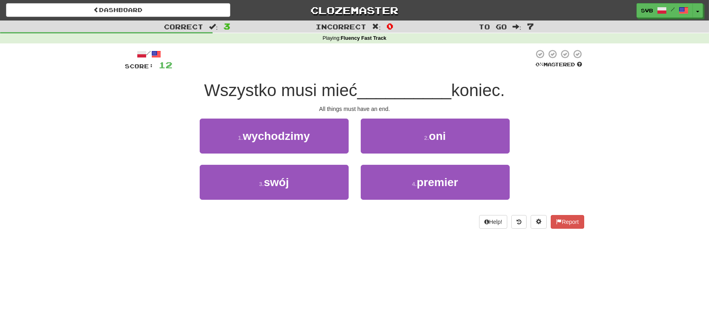
click at [417, 105] on div "All things must have an end." at bounding box center [354, 109] width 459 height 8
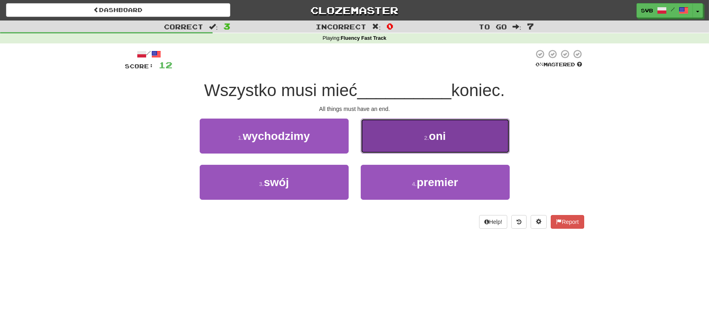
click at [437, 138] on span "oni" at bounding box center [437, 136] width 17 height 12
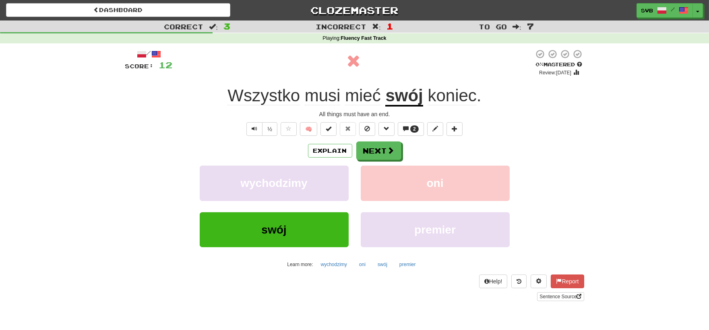
click at [413, 91] on u "swój" at bounding box center [403, 96] width 37 height 21
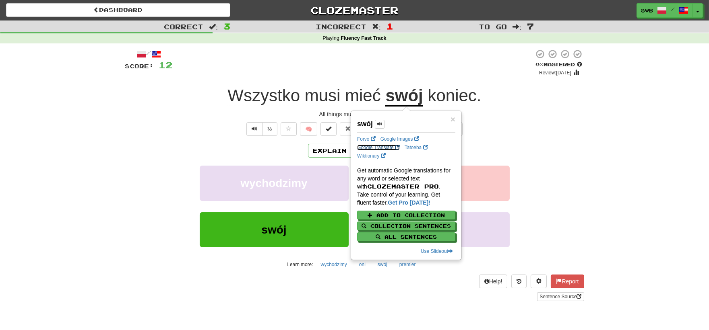
click at [382, 149] on link "Google Translate" at bounding box center [378, 148] width 43 height 6
click at [298, 112] on div "All things must have an end." at bounding box center [354, 114] width 459 height 8
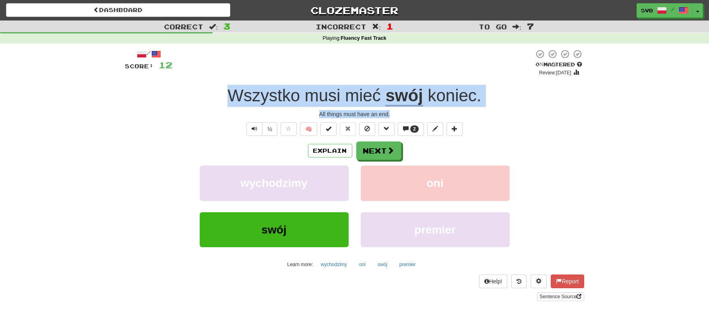
drag, startPoint x: 223, startPoint y: 94, endPoint x: 419, endPoint y: 114, distance: 196.2
click at [419, 114] on div "/ Score: 12 0 % Mastered Review: 2025-09-14 Wszystko musi mieć swój koniec . Al…" at bounding box center [354, 175] width 459 height 252
copy div "Wszystko musi mieć swój koniec . All things must have an end."
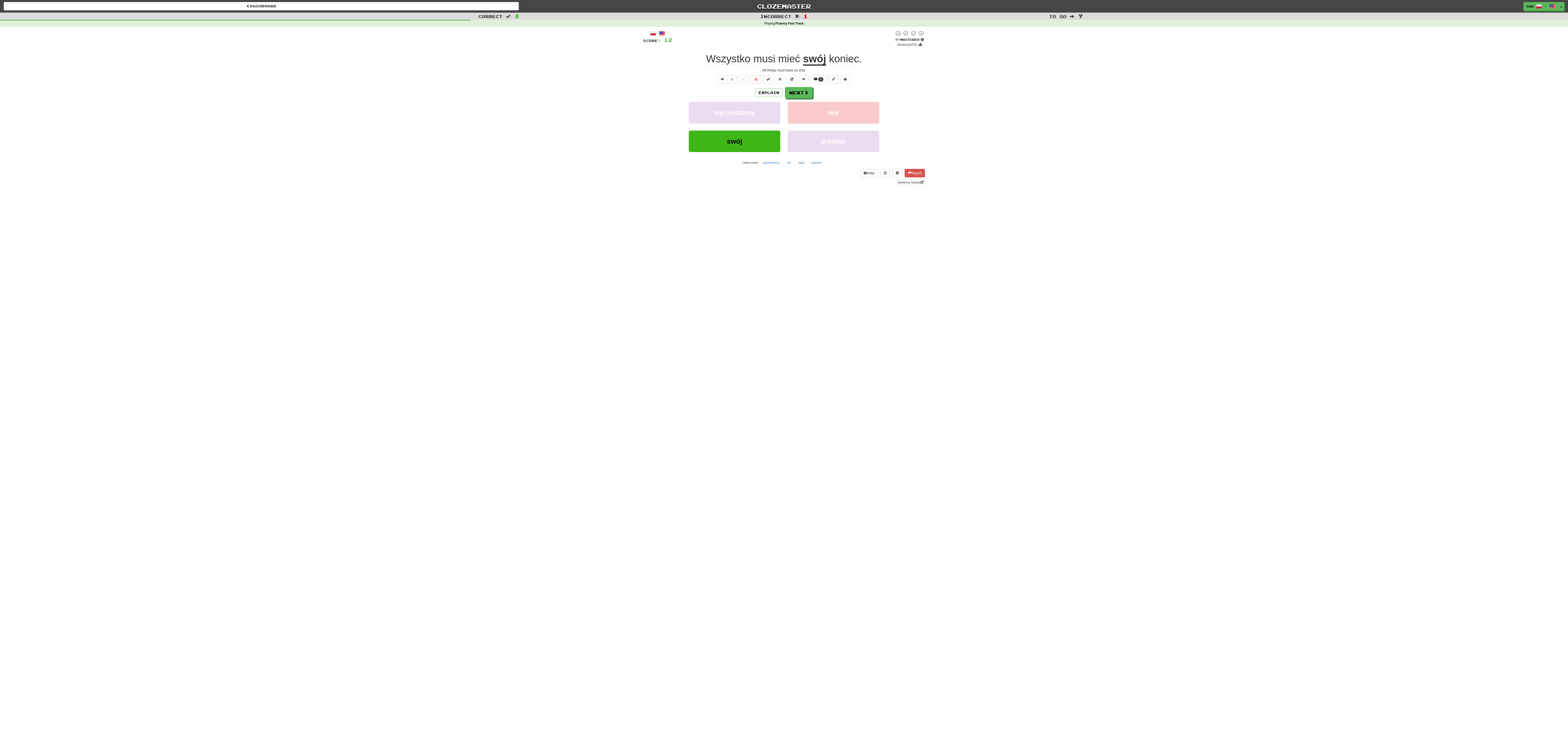
drag, startPoint x: 884, startPoint y: 230, endPoint x: 888, endPoint y: 233, distance: 5.0
click at [435, 203] on div "Dashboard Clozemaster svb / Toggle Dropdown Dashboard Leaderboard Activity Feed…" at bounding box center [784, 366] width 1568 height 731
click at [435, 138] on div "Correct : 3 Incorrect : 1 To go : 7 Playing : Fluency Fast Track / Score: 12 0 …" at bounding box center [784, 103] width 1568 height 179
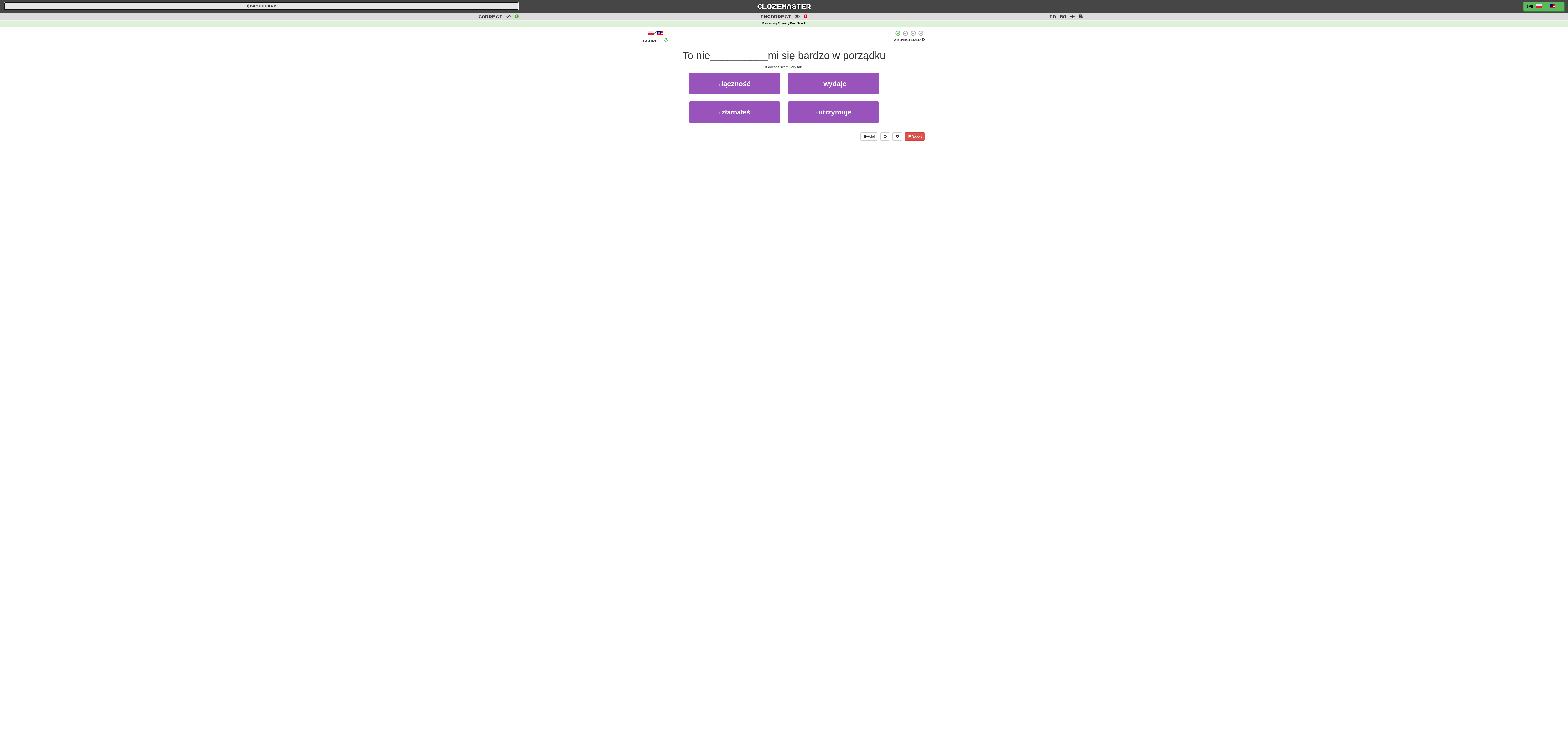
click at [253, 5] on link "Dashboard" at bounding box center [261, 6] width 515 height 9
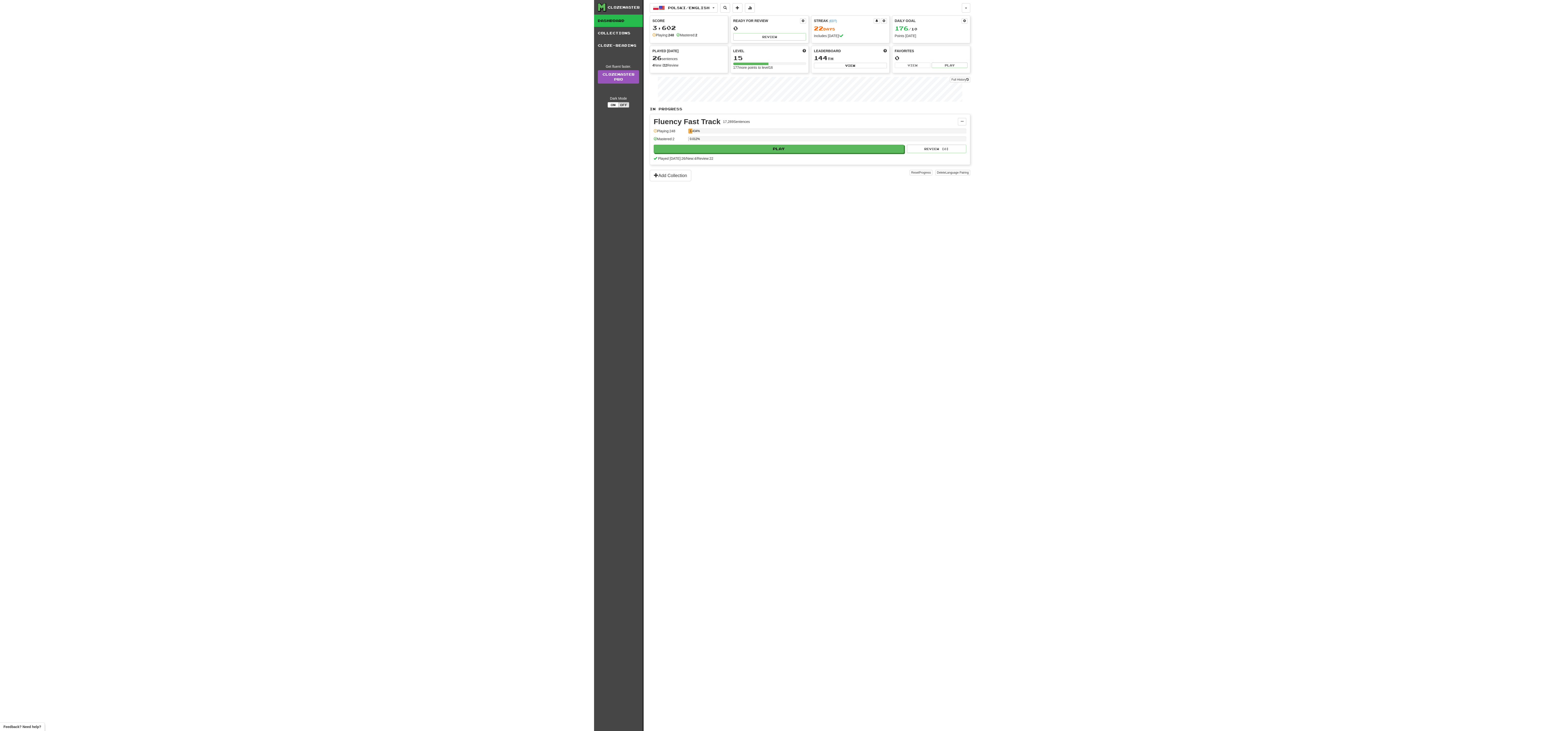
drag, startPoint x: 618, startPoint y: 189, endPoint x: 623, endPoint y: 193, distance: 6.4
click at [623, 193] on div "Clozemaster Dashboard Collections Cloze-Reading Get fluent faster. Clozemaster …" at bounding box center [619, 372] width 49 height 743
click at [1062, 383] on div "Clozemaster Dashboard Collections Cloze-Reading Get fluent faster. Clozemaster …" at bounding box center [784, 366] width 1568 height 731
click at [241, 147] on div "Clozemaster Dashboard Collections Cloze-Reading Get fluent faster. Clozemaster …" at bounding box center [784, 366] width 1568 height 731
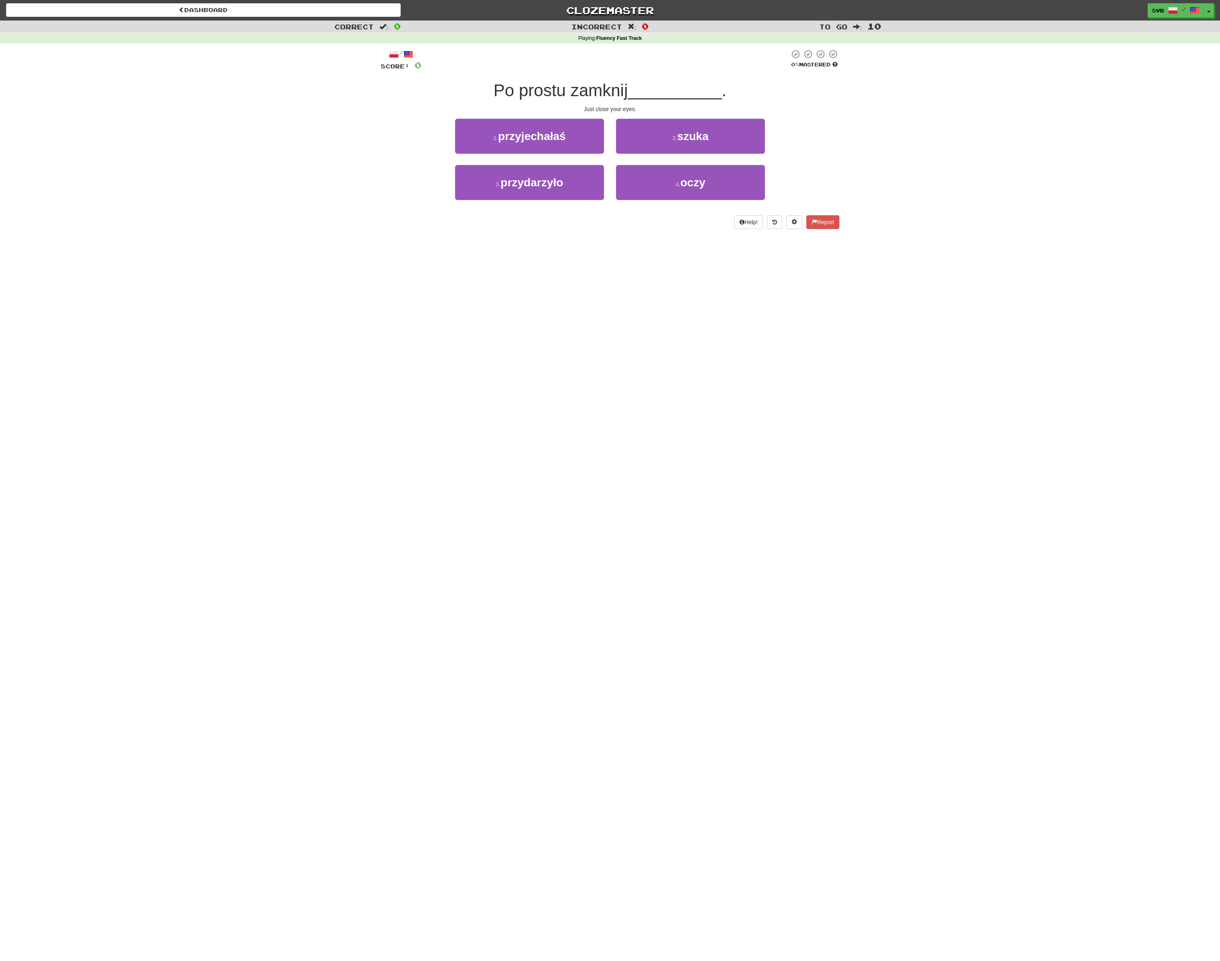
click at [670, 390] on div "Dashboard Clozemaster svb / Toggle Dropdown Dashboard Leaderboard Activity Feed…" at bounding box center [610, 480] width 1220 height 961
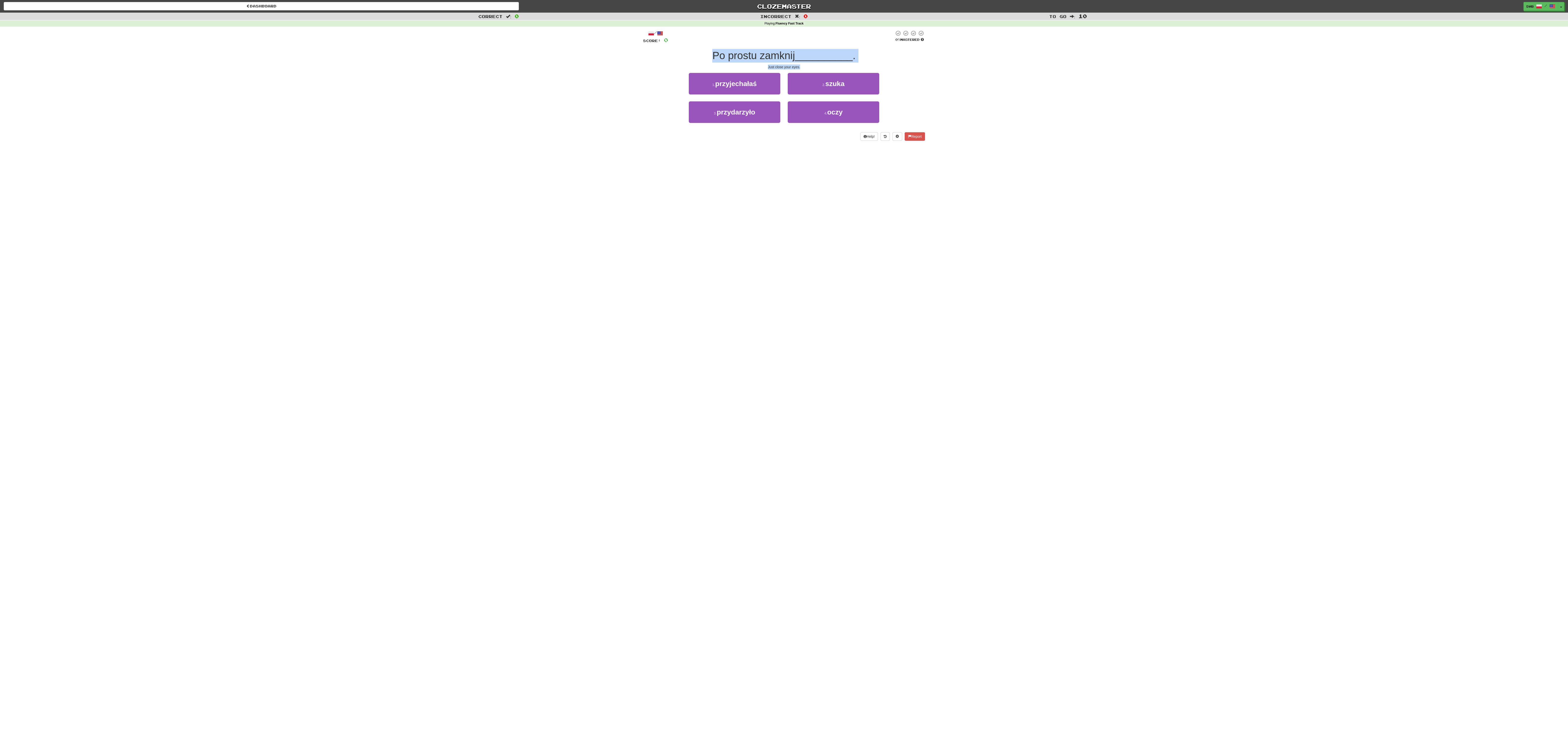
drag, startPoint x: 704, startPoint y: 55, endPoint x: 888, endPoint y: 66, distance: 184.3
click at [888, 66] on div "/ Score: 0 0 % Mastered Po prostu zamknij __________ . Just close your eyes. 1 …" at bounding box center [783, 85] width 282 height 111
click at [833, 123] on button "4 . oczy" at bounding box center [833, 112] width 92 height 22
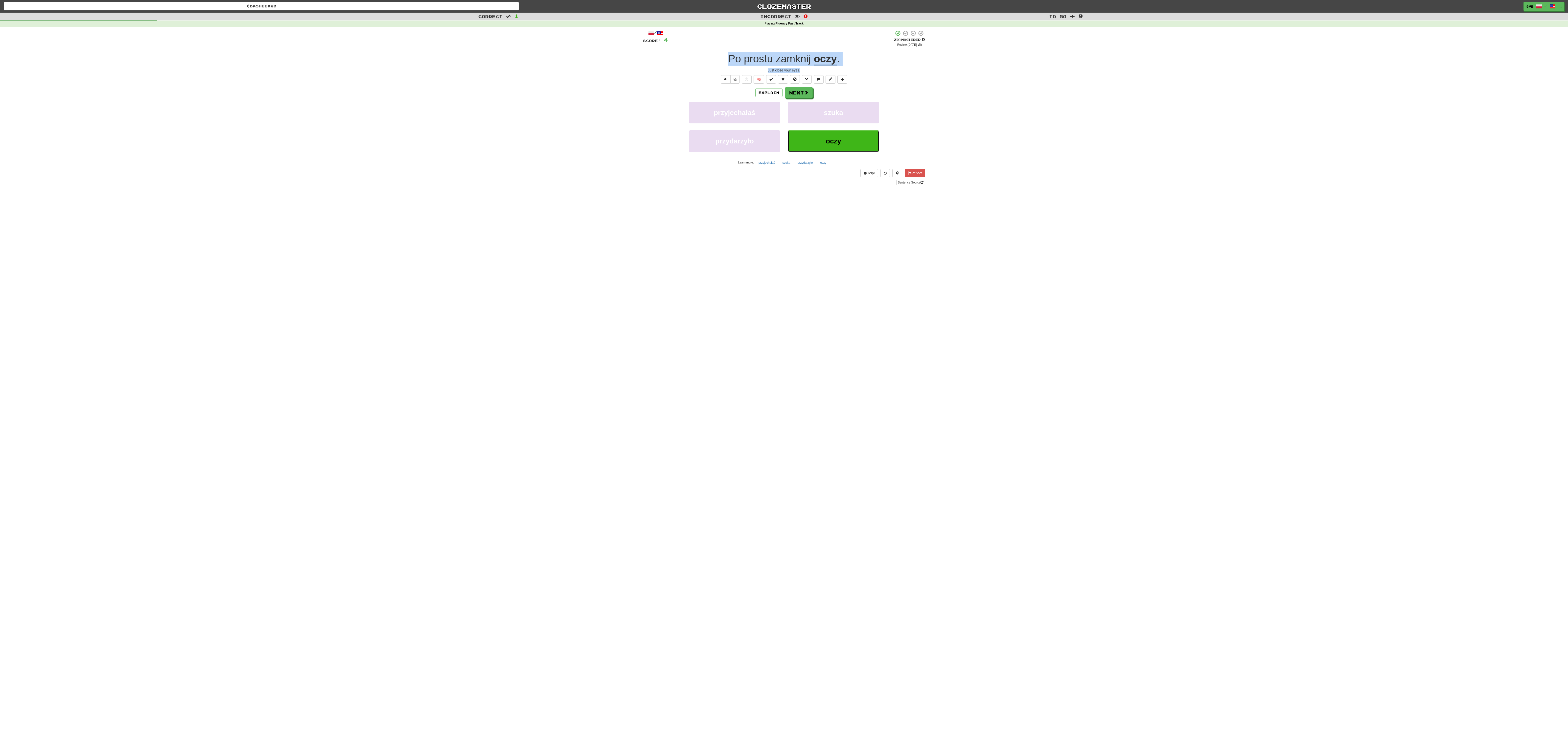
copy div "Po prostu zamknij __________ . Just close your eyes."
click at [803, 95] on button "Next" at bounding box center [799, 93] width 28 height 12
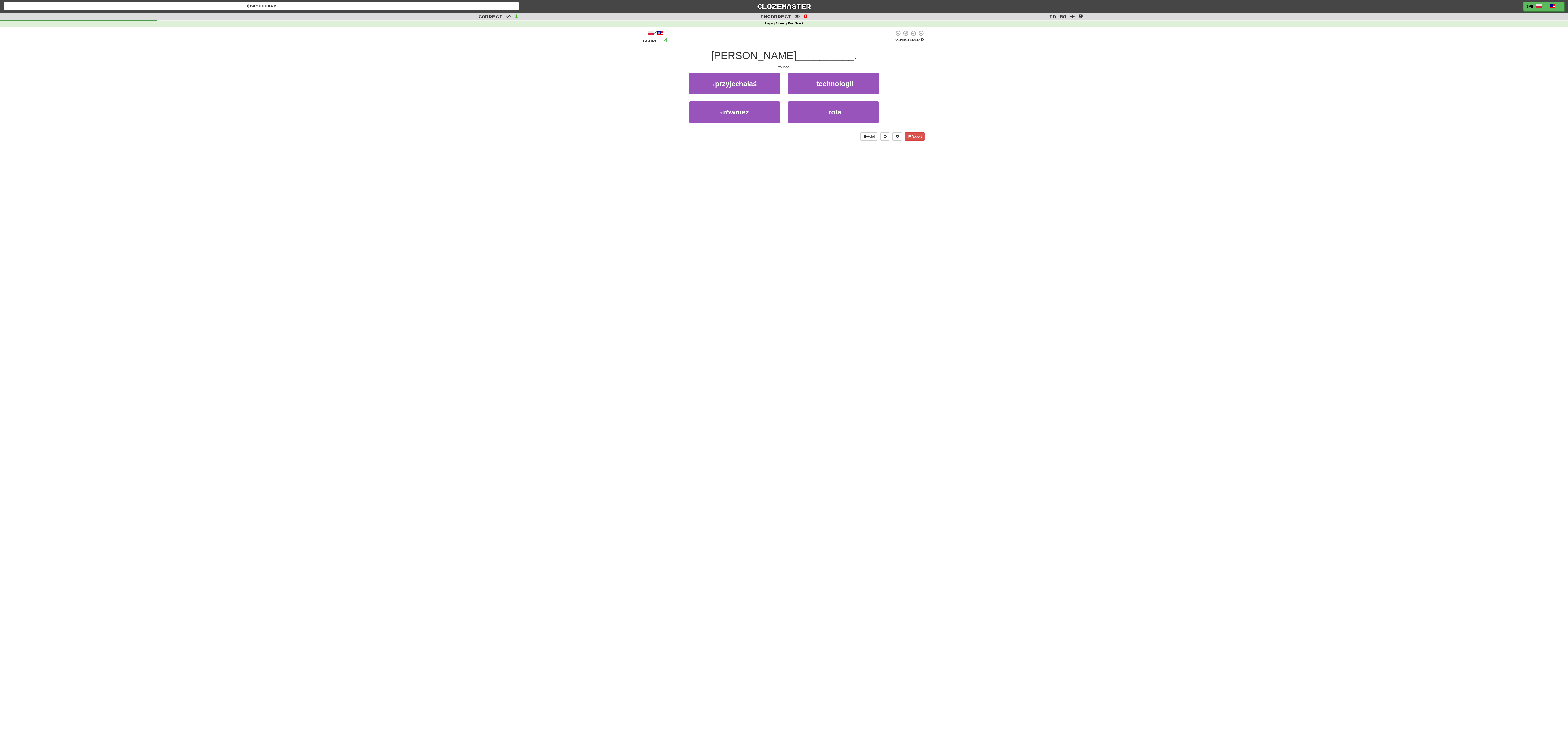
click at [1090, 114] on div "Correct : 1 Incorrect : 0 To go : 9 Playing : Fluency Fast Track / Score: 4 0 %…" at bounding box center [784, 80] width 1568 height 135
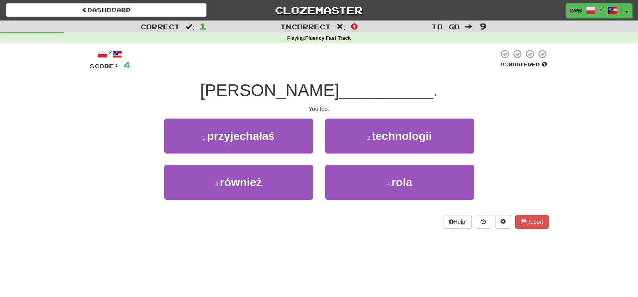
drag, startPoint x: 2248, startPoint y: 0, endPoint x: 362, endPoint y: 235, distance: 1900.4
click at [362, 235] on div "/ Score: 4 0 % Mastered Ty __________ . You too. 1 . przyjechałaś 2 . technolog…" at bounding box center [319, 141] width 459 height 197
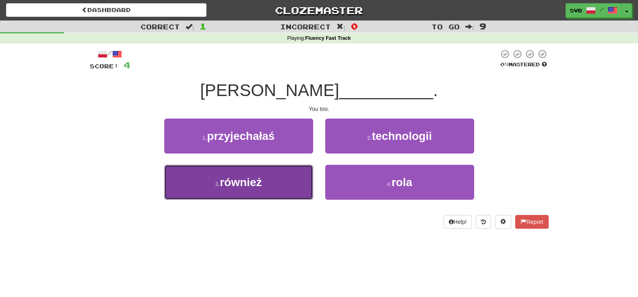
click at [256, 184] on span "również" at bounding box center [241, 182] width 42 height 12
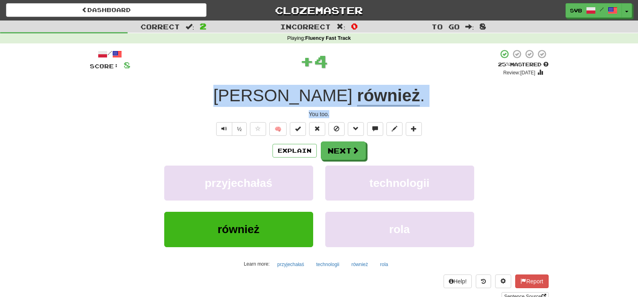
drag, startPoint x: 269, startPoint y: 90, endPoint x: 375, endPoint y: 111, distance: 108.0
click at [375, 111] on div "/ Score: 8 + 4 25 % Mastered Review: 2025-09-15 Ty również . You too. ½ 🧠 Expla…" at bounding box center [319, 175] width 459 height 252
copy div "Ty również . You too."
click at [352, 149] on span at bounding box center [355, 150] width 7 height 7
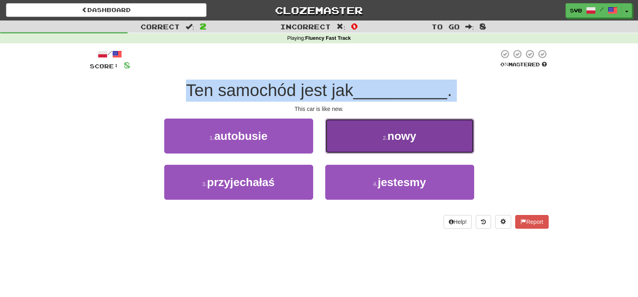
click at [398, 136] on span "nowy" at bounding box center [402, 136] width 29 height 12
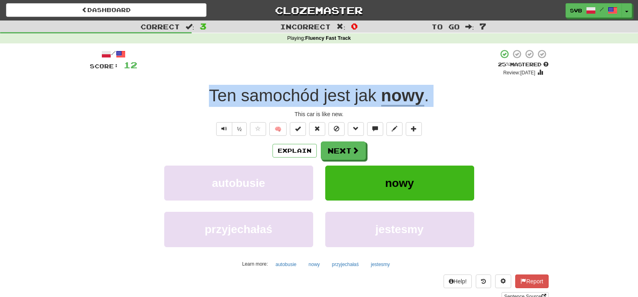
click at [264, 111] on div "This car is like new." at bounding box center [319, 114] width 459 height 8
drag, startPoint x: 208, startPoint y: 94, endPoint x: 377, endPoint y: 113, distance: 170.1
click at [377, 113] on div "/ Score: 12 + 4 25 % Mastered Review: 2025-09-15 Ten samochód jest jak nowy . T…" at bounding box center [319, 175] width 459 height 252
copy div "Ten samochód jest jak nowy . This car is like new."
click at [346, 151] on button "Next" at bounding box center [343, 151] width 45 height 19
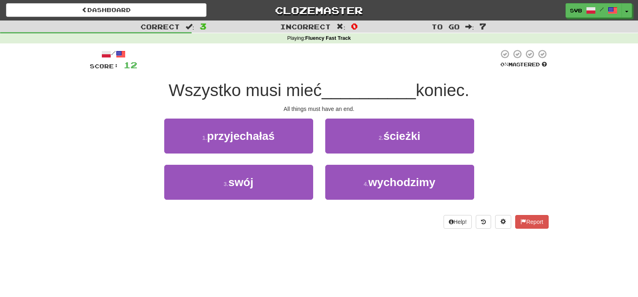
click at [371, 111] on div "All things must have an end." at bounding box center [319, 109] width 459 height 8
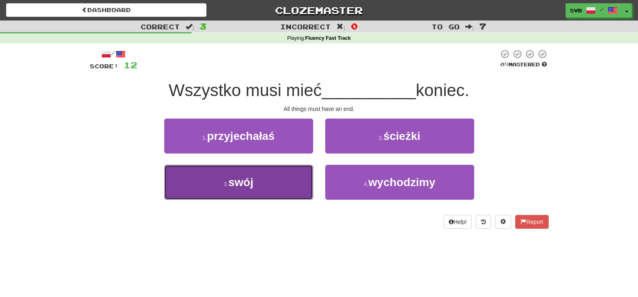
click at [259, 186] on button "3 . swój" at bounding box center [238, 182] width 149 height 35
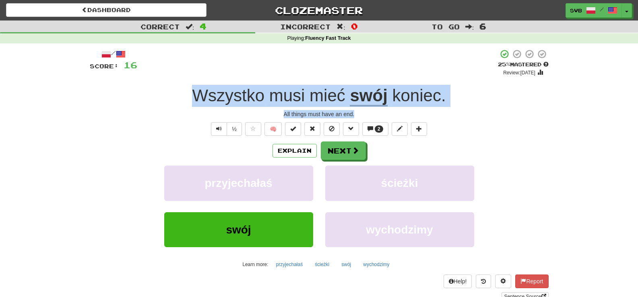
drag, startPoint x: 184, startPoint y: 94, endPoint x: 458, endPoint y: 108, distance: 274.5
click at [458, 108] on div "/ Score: 16 + 4 25 % Mastered Review: 2025-09-15 Wszystko musi mieć swój koniec…" at bounding box center [319, 175] width 459 height 252
copy div "Wszystko musi mieć swój koniec . All things must have an end."
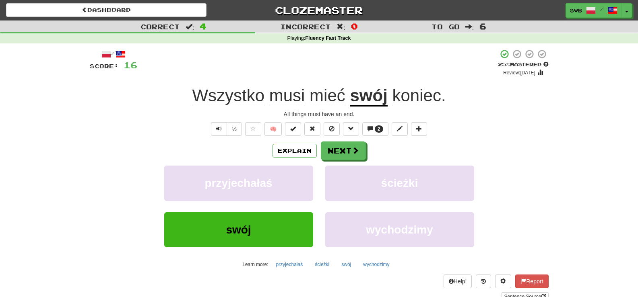
click at [252, 156] on div "Explain Next" at bounding box center [319, 151] width 459 height 19
click at [353, 153] on span at bounding box center [355, 150] width 7 height 7
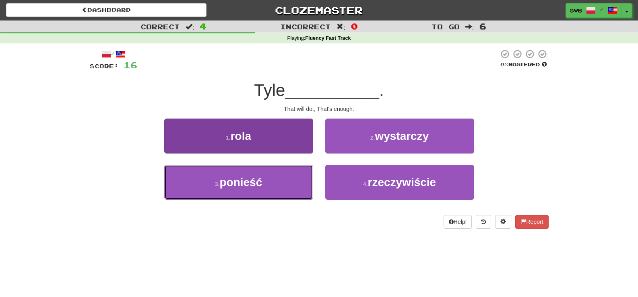
drag, startPoint x: 262, startPoint y: 186, endPoint x: 259, endPoint y: 181, distance: 5.9
click at [259, 181] on span "ponieść" at bounding box center [240, 182] width 43 height 12
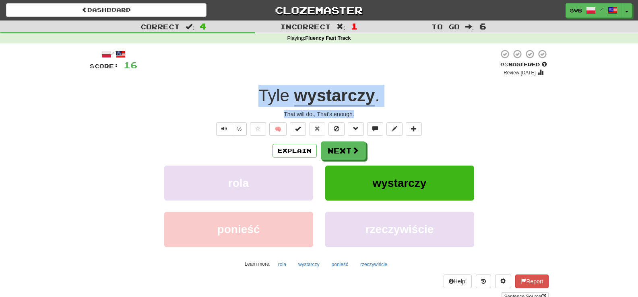
drag, startPoint x: 252, startPoint y: 91, endPoint x: 388, endPoint y: 112, distance: 137.2
click at [388, 112] on div "/ Score: 16 0 % Mastered Review: 2025-09-14 Tyle wystarczy . That will do., Tha…" at bounding box center [319, 175] width 459 height 252
copy div "Tyle wystarczy . That will do., That's enough."
click at [348, 150] on button "Next" at bounding box center [343, 151] width 45 height 19
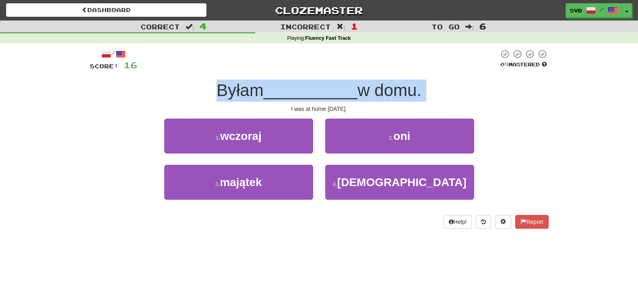
click at [278, 113] on div "I was at home yesterday." at bounding box center [319, 109] width 459 height 8
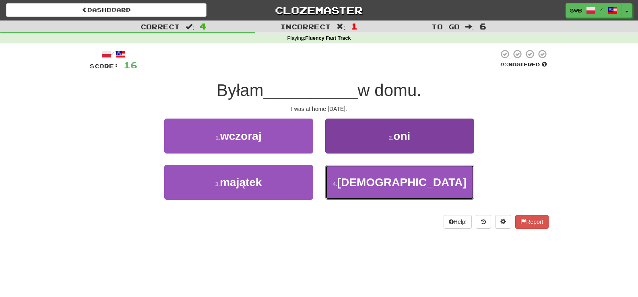
click at [337, 184] on small "4 ." at bounding box center [334, 184] width 5 height 6
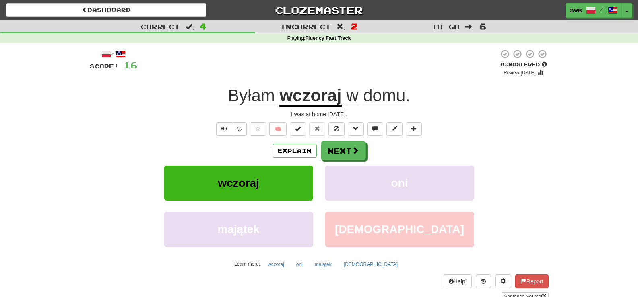
drag, startPoint x: 225, startPoint y: 97, endPoint x: 396, endPoint y: 115, distance: 171.9
click at [396, 115] on div "/ Score: 16 0 % Mastered Review: 2025-09-14 Byłam wczoraj w domu . I was at hom…" at bounding box center [319, 175] width 459 height 252
copy div "Byłam wczoraj w domu . I was at home yesterday."
click at [350, 152] on button "Next" at bounding box center [343, 151] width 45 height 19
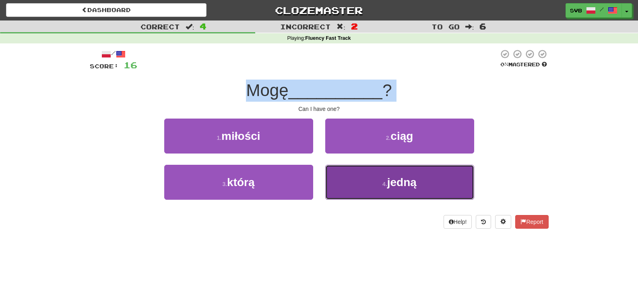
click at [398, 180] on span "jedną" at bounding box center [401, 182] width 29 height 12
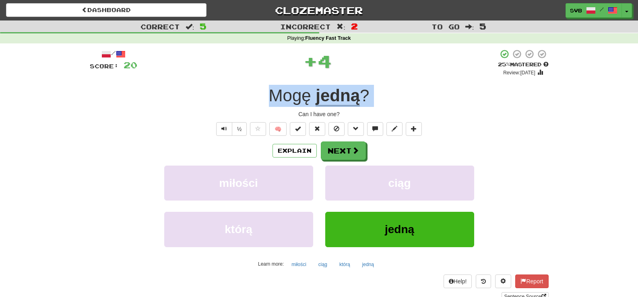
click at [274, 116] on div "Can I have one?" at bounding box center [319, 114] width 459 height 8
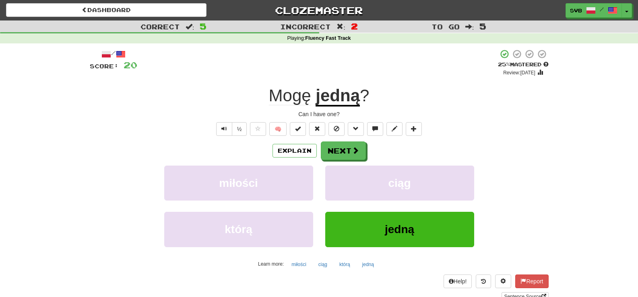
click at [359, 115] on div "Can I have one?" at bounding box center [319, 114] width 459 height 8
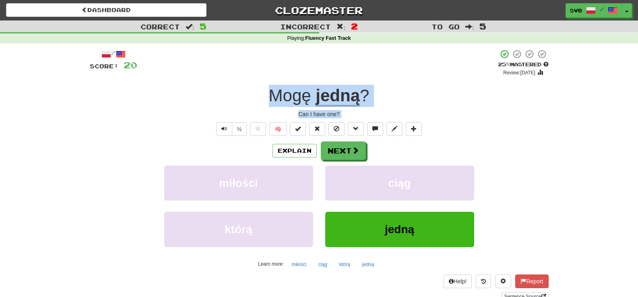
drag, startPoint x: 261, startPoint y: 95, endPoint x: 365, endPoint y: 120, distance: 106.7
click at [365, 120] on div "/ Score: 20 + 4 25 % Mastered Review: 2025-09-15 Mogę jedną ? Can I have one? ½…" at bounding box center [319, 175] width 459 height 252
copy div "Mogę jedną ? Can I have one? ½ 🧠 Explain Next miłości ciąg którą jedną"
click at [347, 149] on button "Next" at bounding box center [343, 151] width 45 height 19
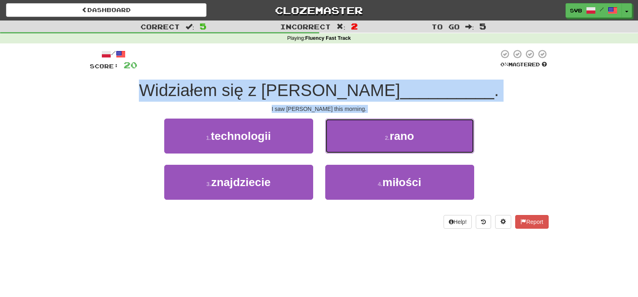
click at [414, 137] on span "rano" at bounding box center [402, 136] width 25 height 12
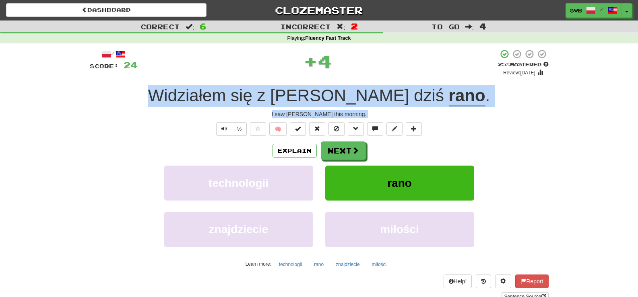
click at [241, 116] on div "I saw Liz this morning." at bounding box center [319, 114] width 459 height 8
drag, startPoint x: 198, startPoint y: 92, endPoint x: 410, endPoint y: 115, distance: 212.6
click at [410, 116] on div "/ Score: 24 + 4 25 % Mastered Review: 2025-09-15 Widziałem się z Liz dziś rano …" at bounding box center [319, 175] width 459 height 252
copy div "Widziałem się z Liz dziś rano . I saw Liz this morning."
click at [361, 151] on button "Next" at bounding box center [343, 151] width 45 height 19
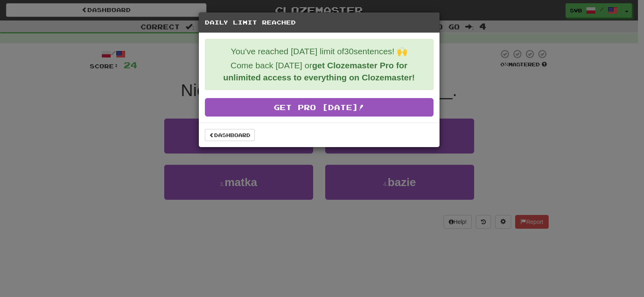
click at [324, 218] on div "Daily Limit Reached You've reached today's limit of 30 sentences! 🙌 Come back t…" at bounding box center [322, 148] width 644 height 297
click at [235, 133] on link "Dashboard" at bounding box center [230, 135] width 50 height 12
